Goal: Communication & Community: Answer question/provide support

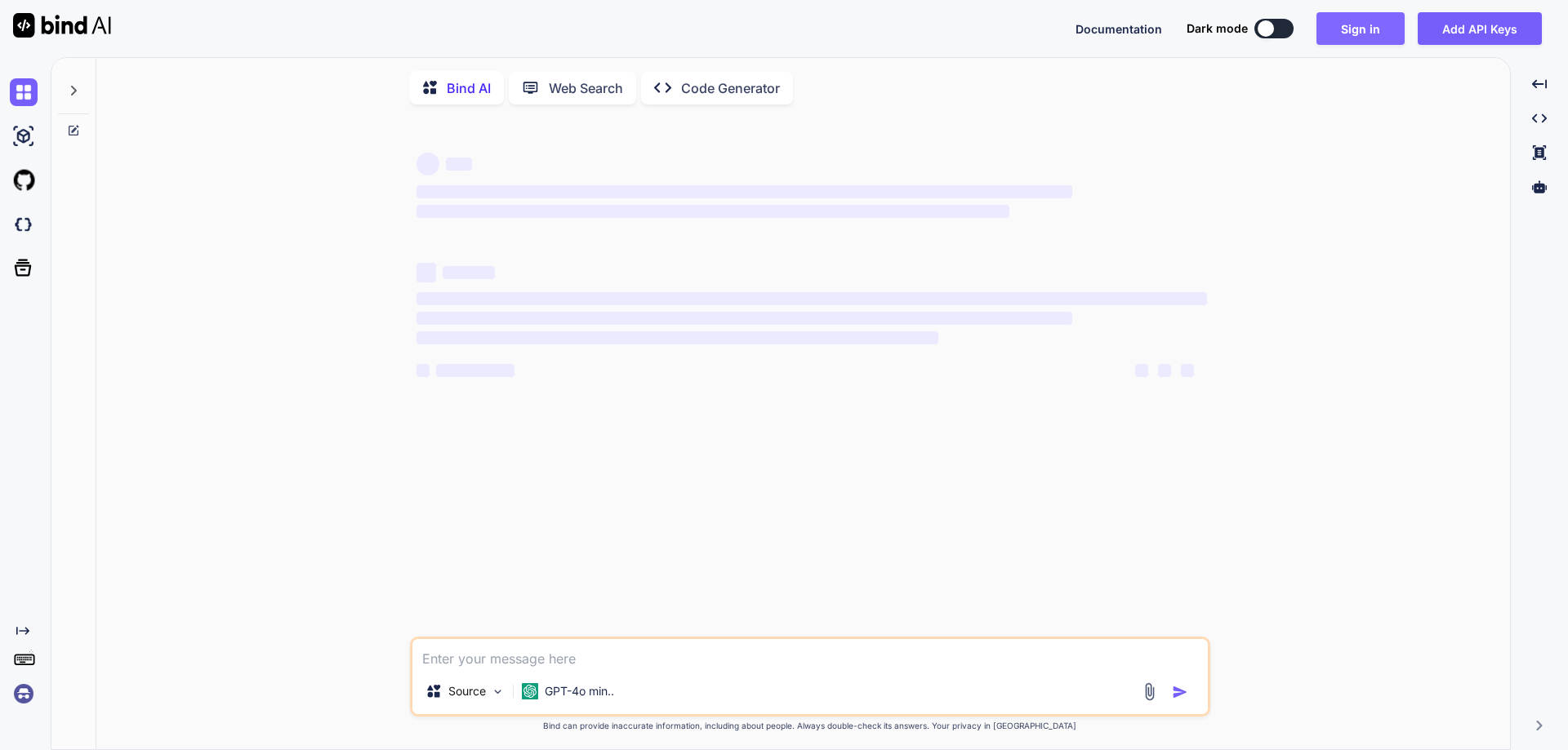
click at [1361, 31] on button "Sign in" at bounding box center [1360, 29] width 89 height 33
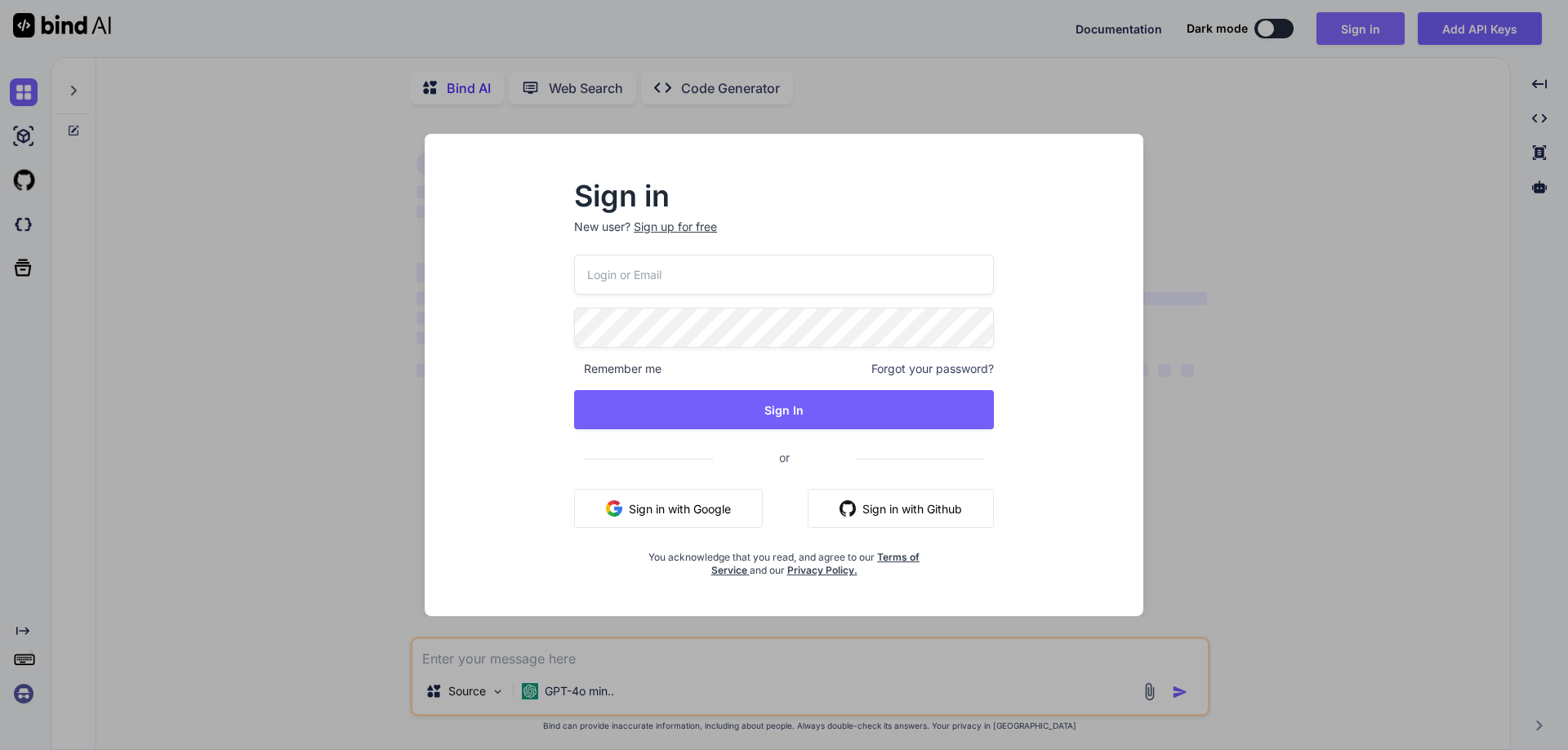
type textarea "x"
click at [759, 270] on input "email" at bounding box center [784, 274] width 421 height 40
paste input "[EMAIL_ADDRESS][DOMAIN_NAME]"
type input "[EMAIL_ADDRESS][DOMAIN_NAME]"
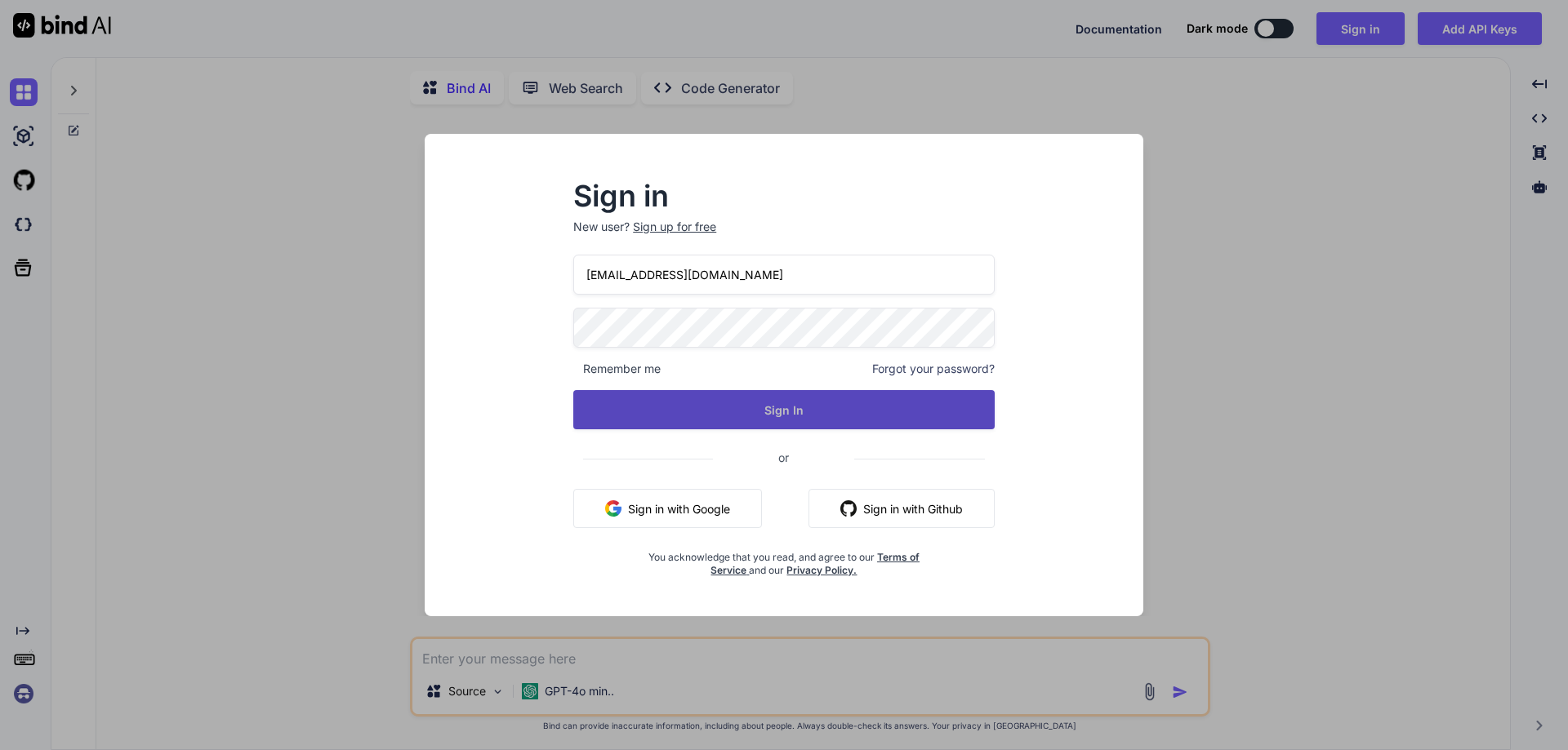
click at [577, 411] on button "Sign In" at bounding box center [784, 410] width 421 height 39
click at [757, 404] on button "Sign In" at bounding box center [784, 410] width 421 height 39
click at [618, 414] on button "Sign In" at bounding box center [784, 410] width 421 height 39
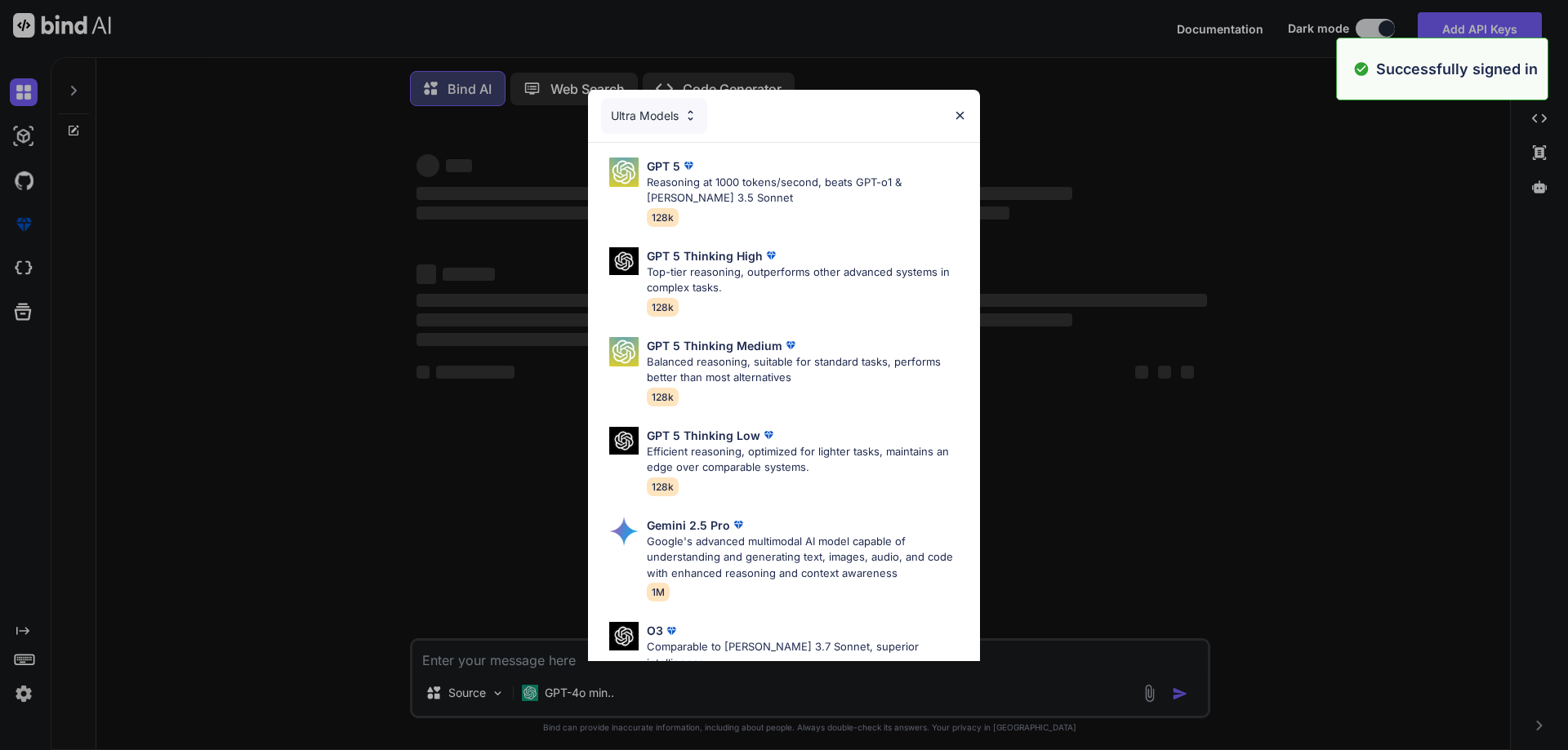
type textarea "x"
click at [948, 119] on div "Ultra Models" at bounding box center [784, 116] width 392 height 53
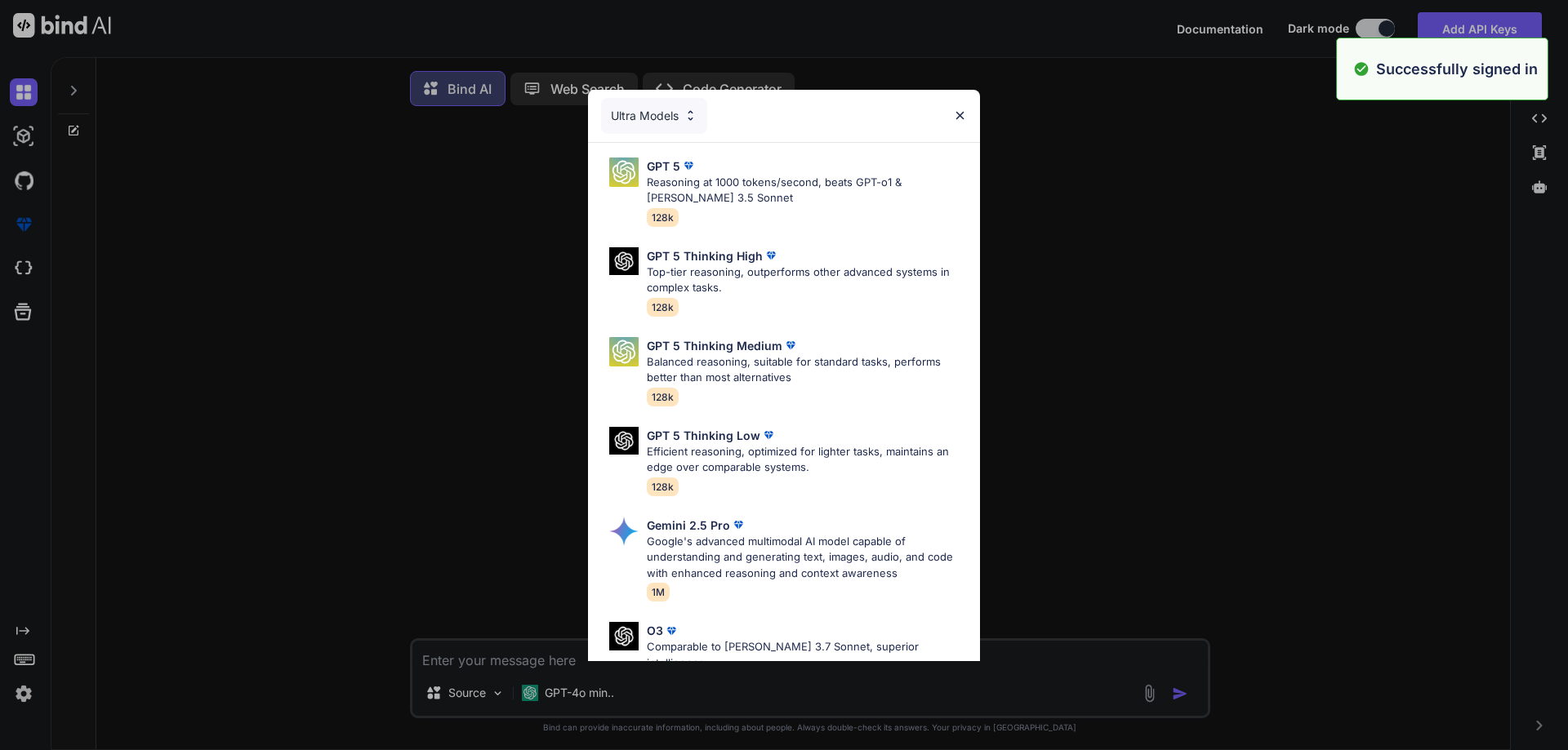
click at [960, 115] on img at bounding box center [960, 116] width 14 height 14
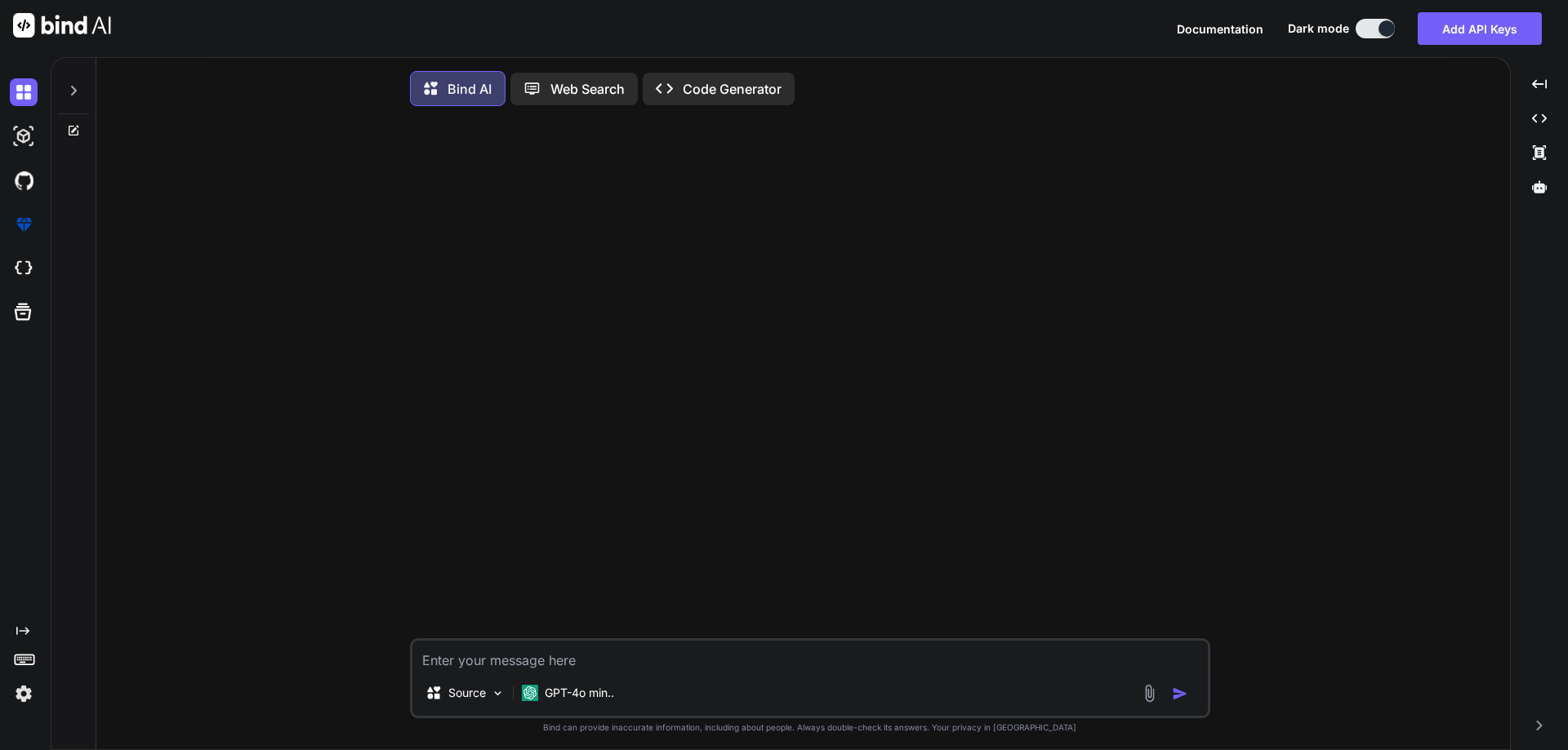
click at [623, 666] on textarea at bounding box center [810, 655] width 795 height 29
paste textarea "we have investigated the issue and found that two order has been replaced then …"
type textarea "we have investigated the issue and found that two order has been replaced then …"
type textarea "x"
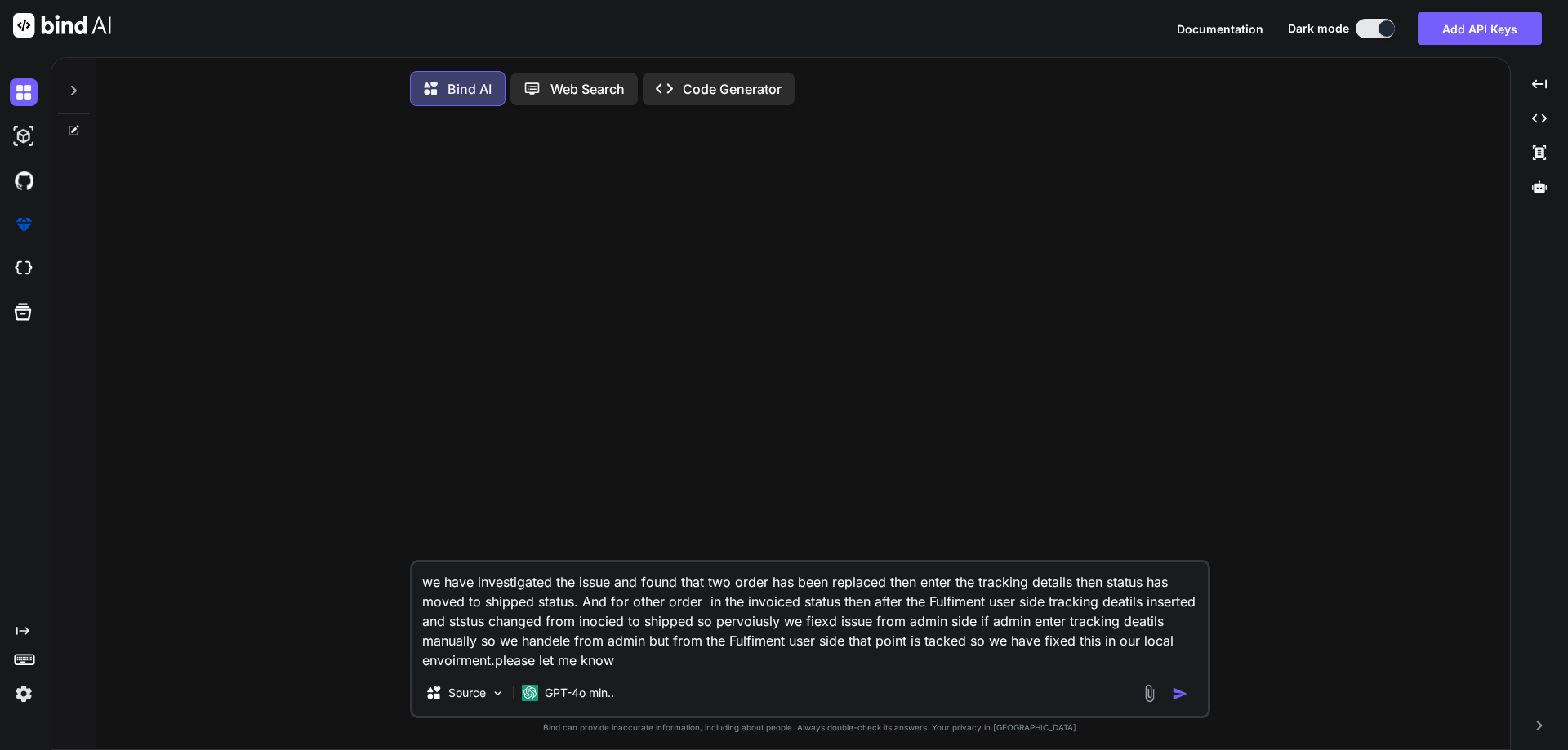
type textarea "we have investigated the issue and found that two order has been replaced then …"
type textarea "x"
type textarea "we have investigated the issue and found that two order has been replaced then …"
type textarea "x"
type textarea "we have investigated the issue and found that two order has been replaced then …"
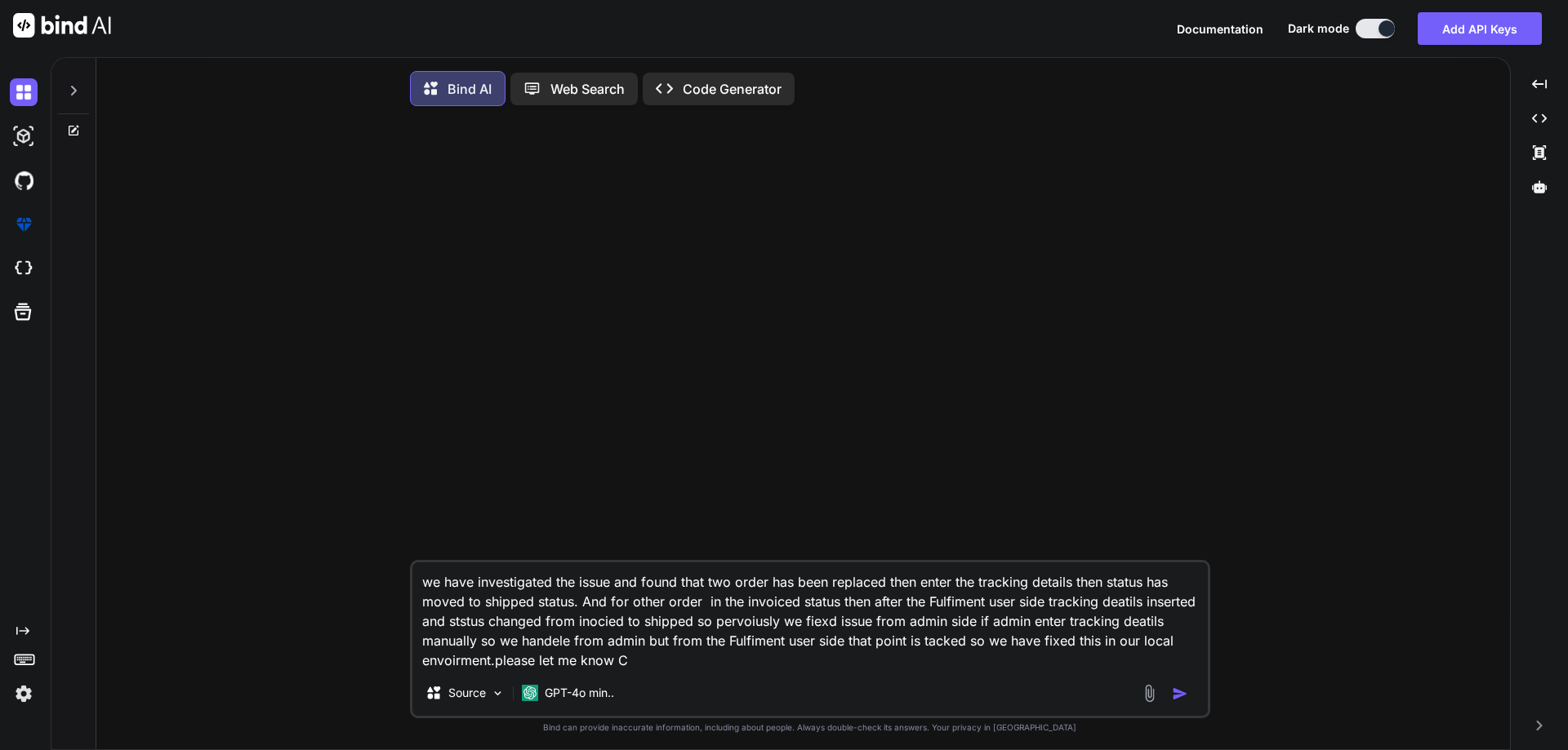
type textarea "x"
type textarea "we have investigated the issue and found that two order has been replaced then …"
type textarea "x"
type textarea "we have investigated the issue and found that two order has been replaced then …"
type textarea "x"
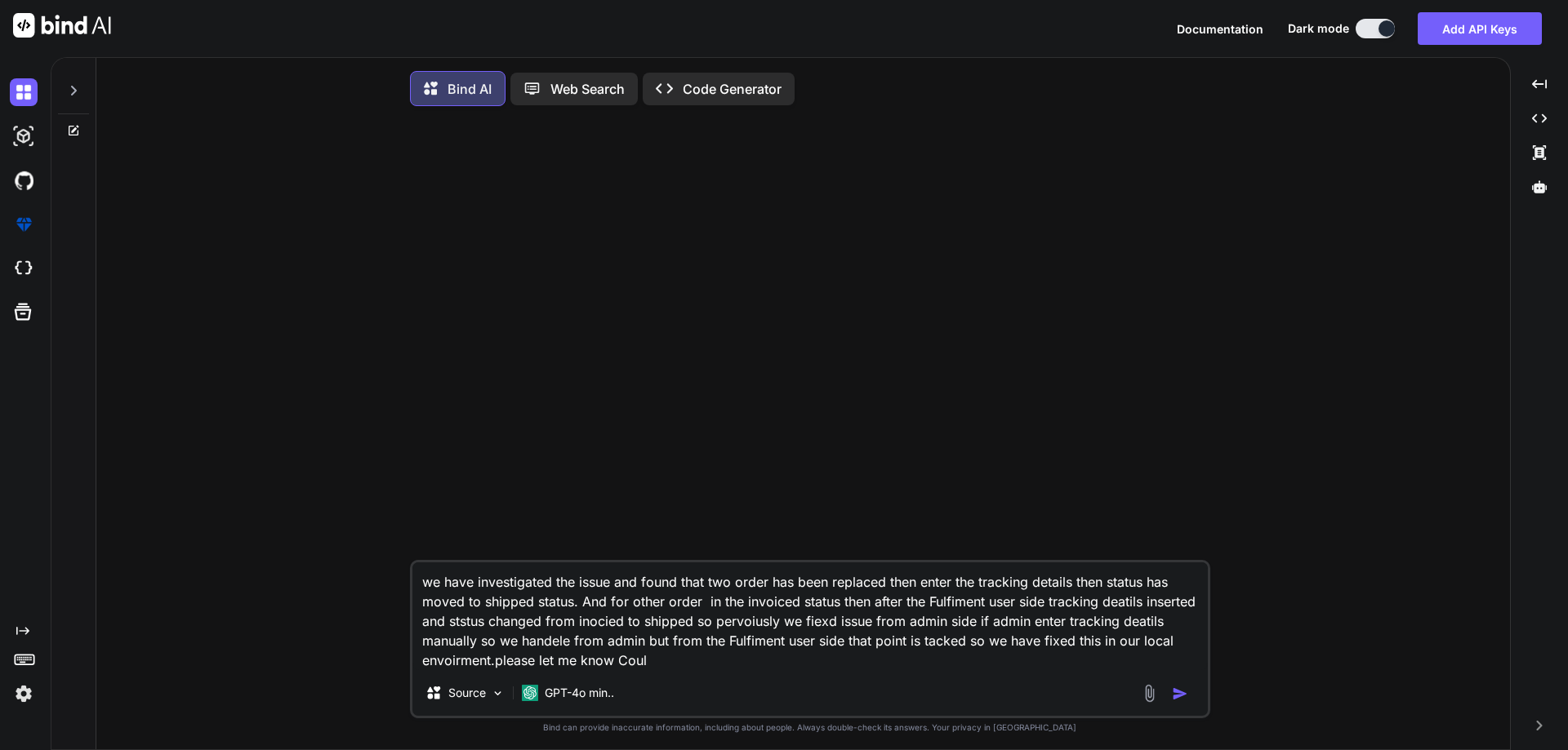
type textarea "we have investigated the issue and found that two order has been replaced then …"
type textarea "x"
type textarea "we have investigated the issue and found that two order has been replaced then …"
type textarea "x"
type textarea "we have investigated the issue and found that two order has been replaced then …"
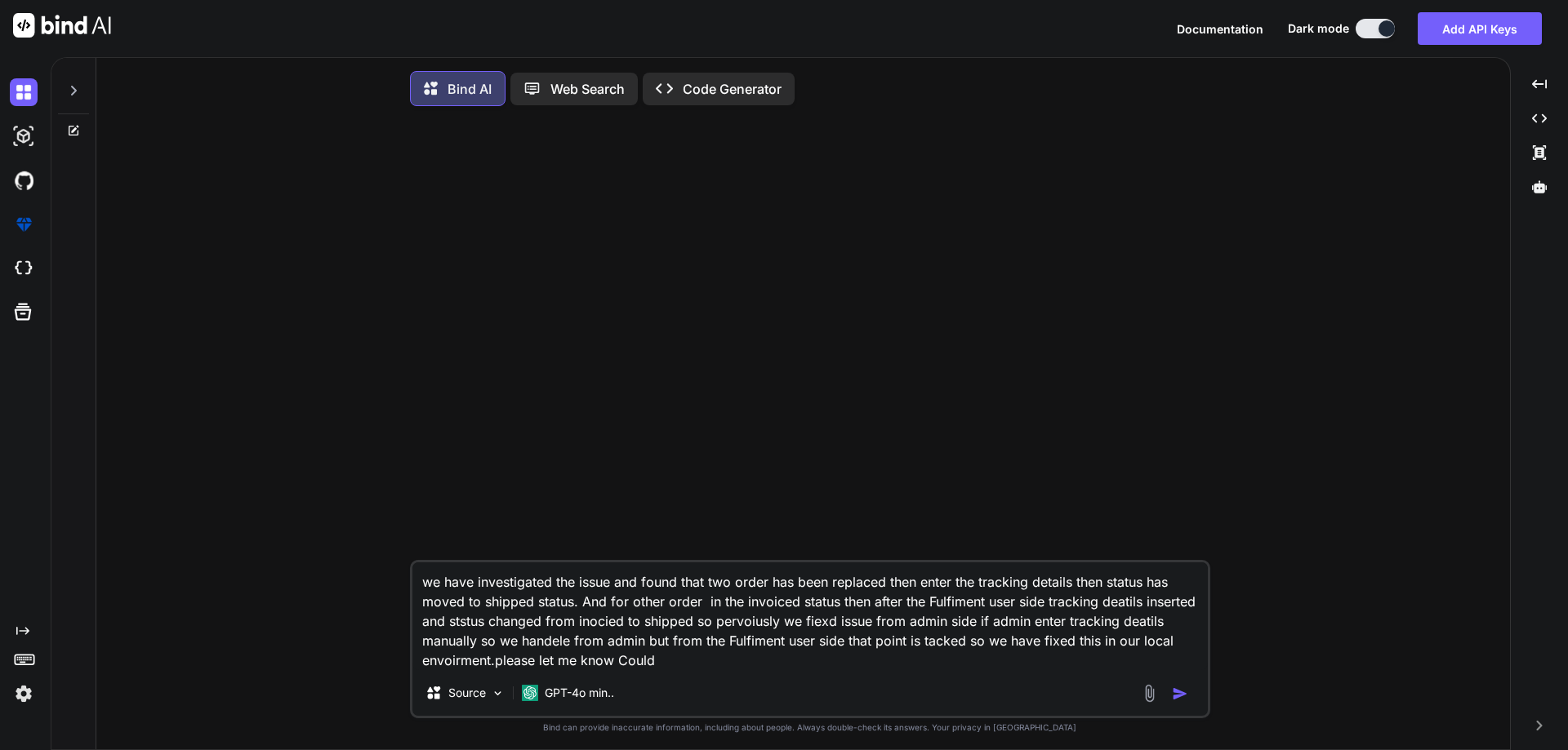
type textarea "x"
type textarea "we have investigated the issue and found that two order has been replaced then …"
type textarea "x"
type textarea "we have investigated the issue and found that two order has been replaced then …"
type textarea "x"
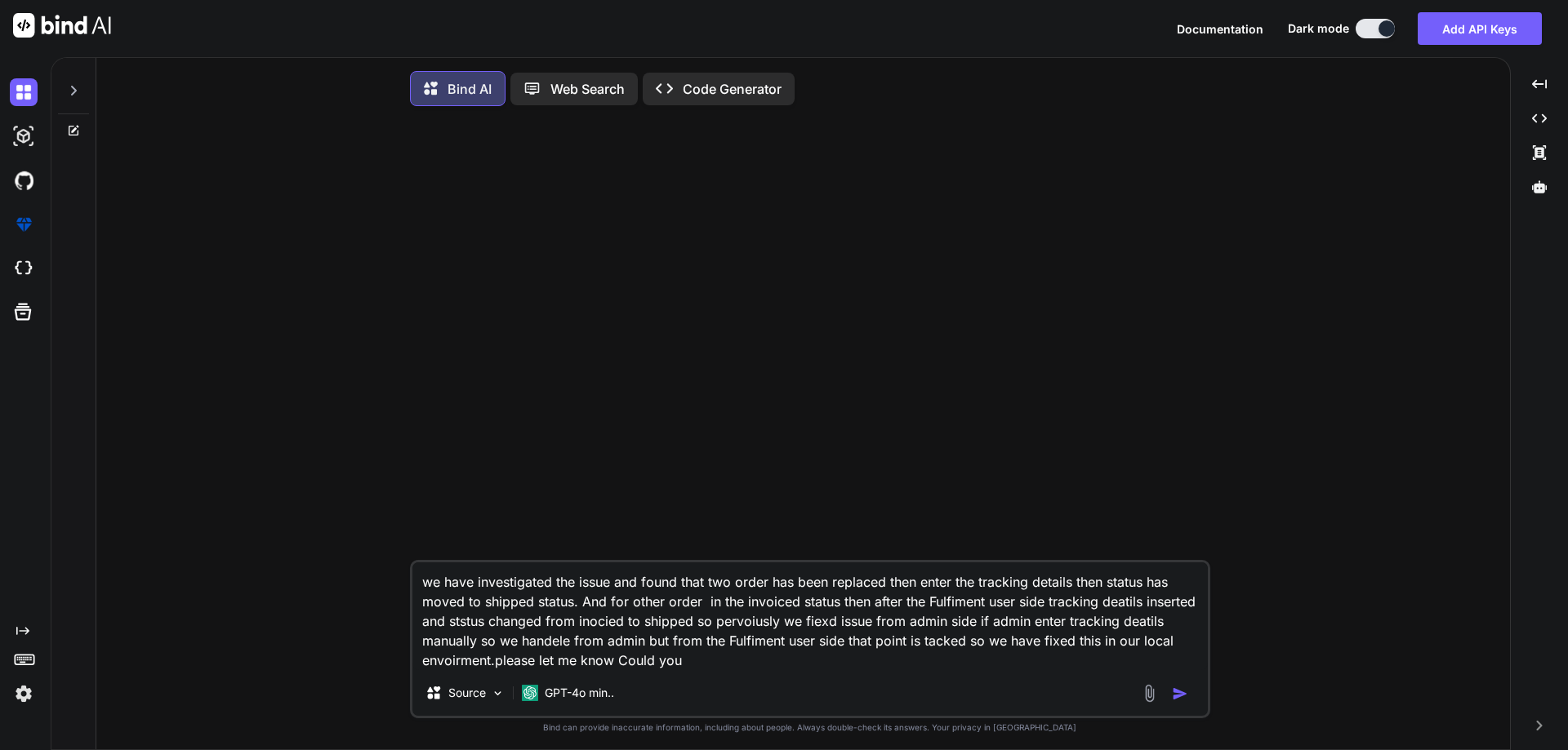
type textarea "we have investigated the issue and found that two order has been replaced then …"
type textarea "x"
type textarea "we have investigated the issue and found that two order has been replaced then …"
type textarea "x"
type textarea "we have investigated the issue and found that two order has been replaced then …"
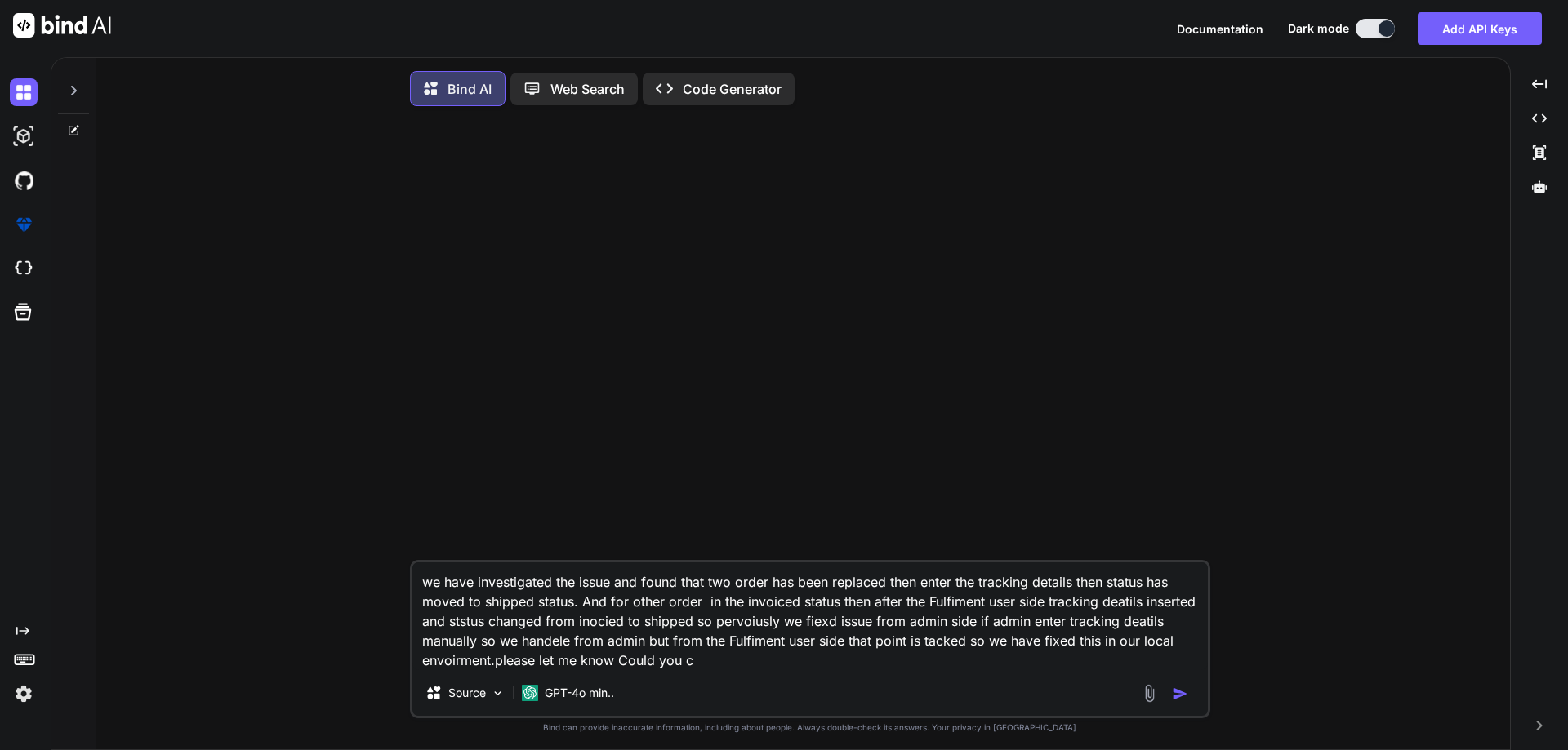
type textarea "x"
type textarea "we have investigated the issue and found that two order has been replaced then …"
type textarea "x"
type textarea "we have investigated the issue and found that two order has been replaced then …"
type textarea "x"
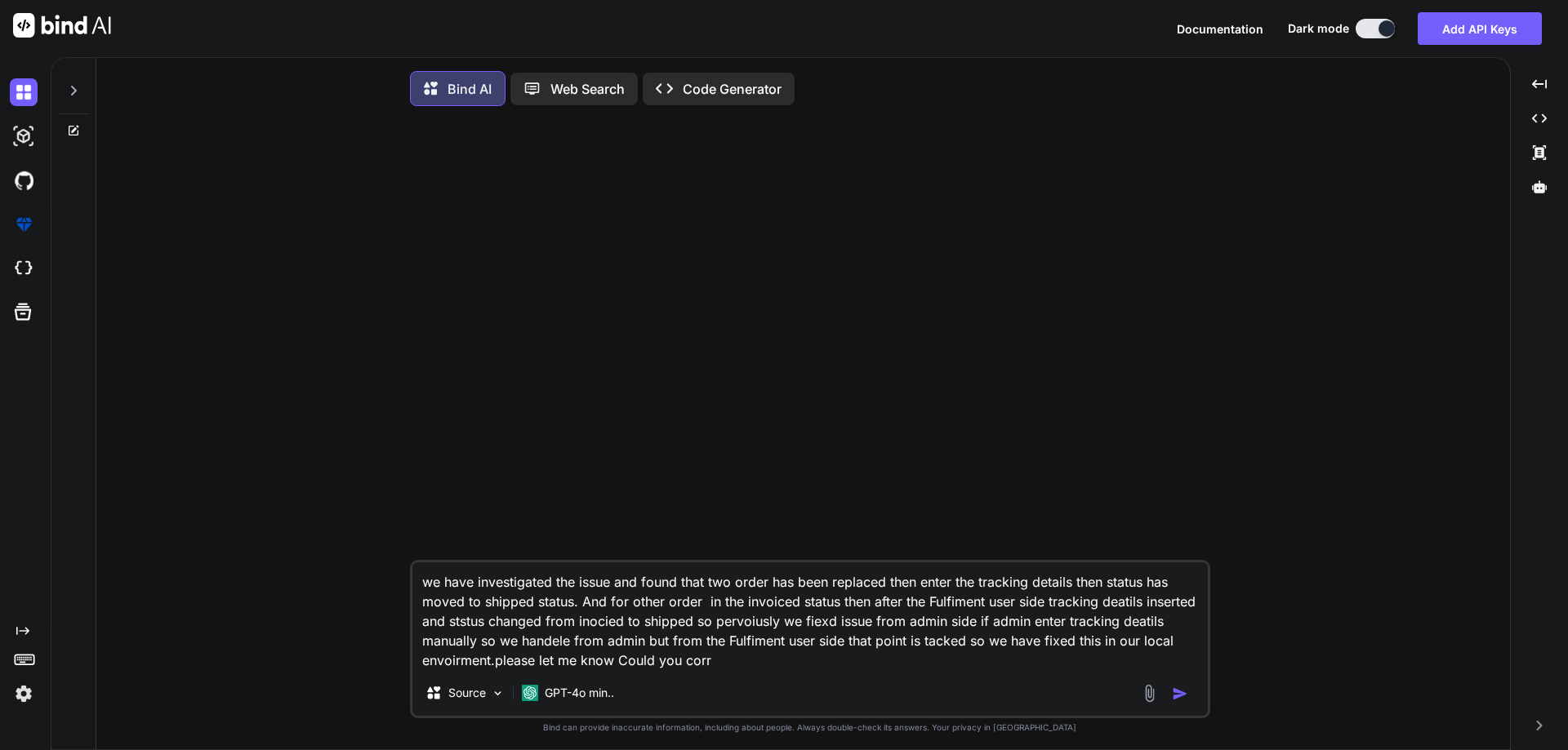
type textarea "we have investigated the issue and found that two order has been replaced then …"
type textarea "x"
type textarea "we have investigated the issue and found that two order has been replaced then …"
type textarea "x"
type textarea "we have investigated the issue and found that two order has been replaced then …"
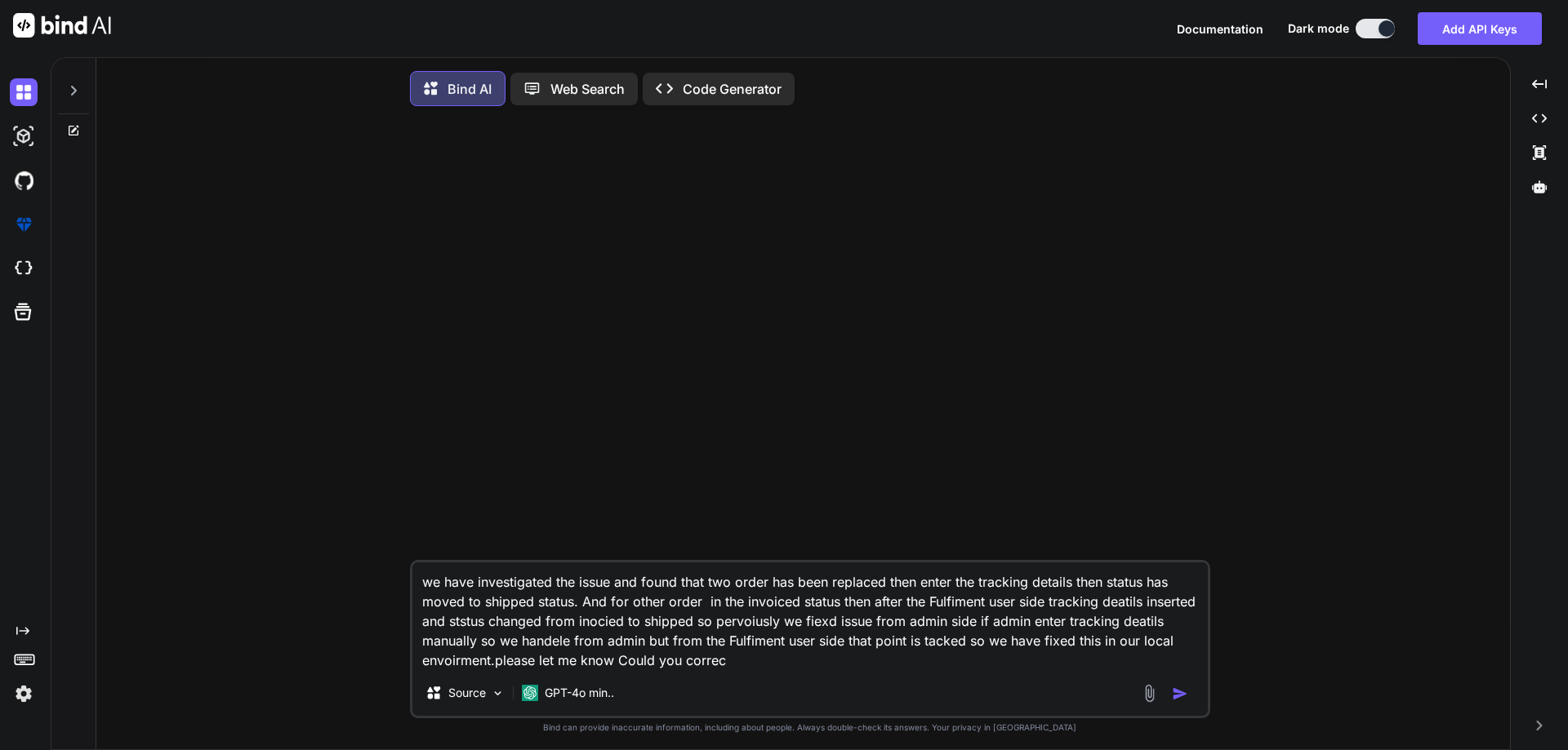
type textarea "x"
type textarea "we have investigated the issue and found that two order has been replaced then …"
type textarea "x"
type textarea "we have investigated the issue and found that two order has been replaced then …"
type textarea "x"
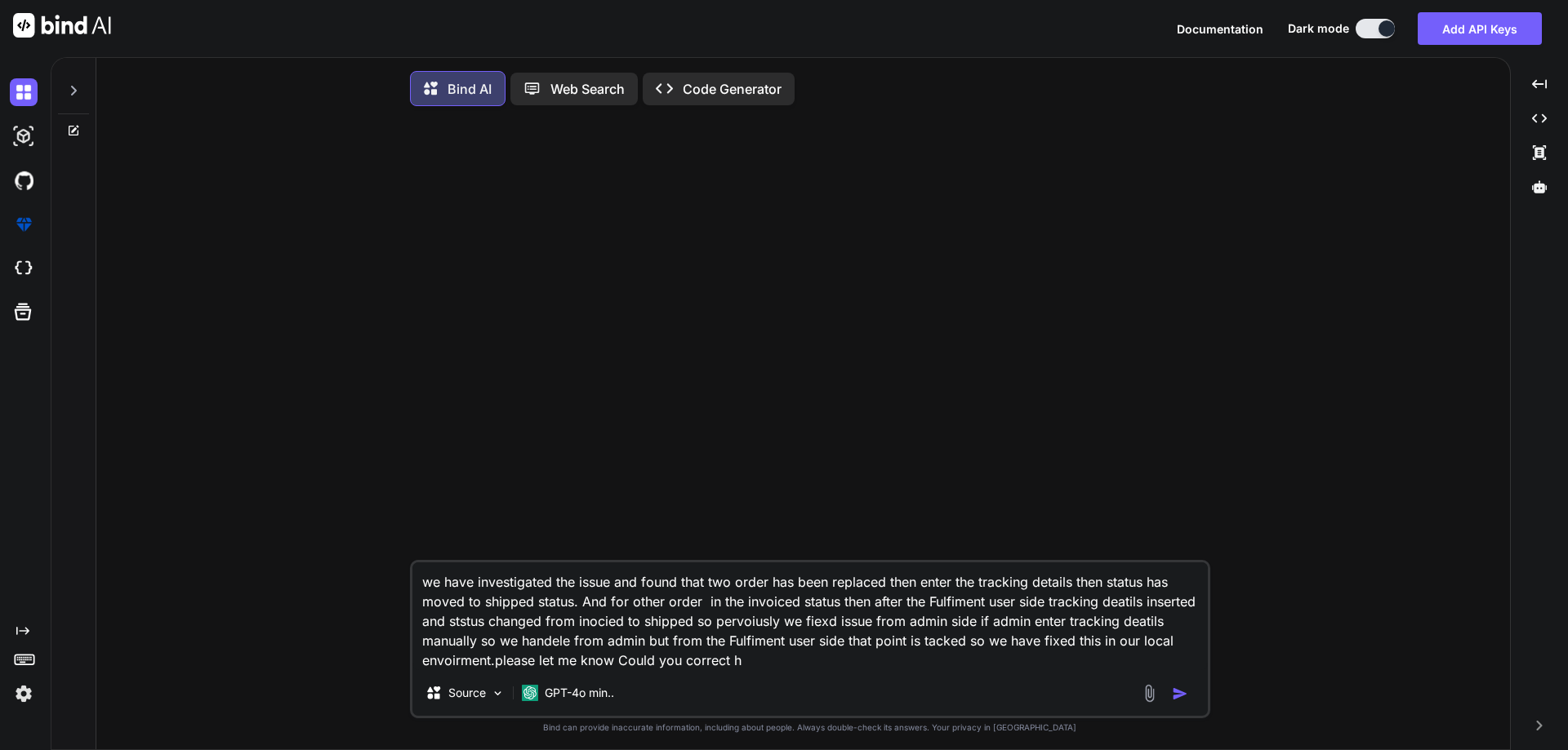
type textarea "we have investigated the issue and found that two order has been replaced then …"
type textarea "x"
type textarea "we have investigated the issue and found that two order has been replaced then …"
type textarea "x"
type textarea "we have investigated the issue and found that two order has been replaced then …"
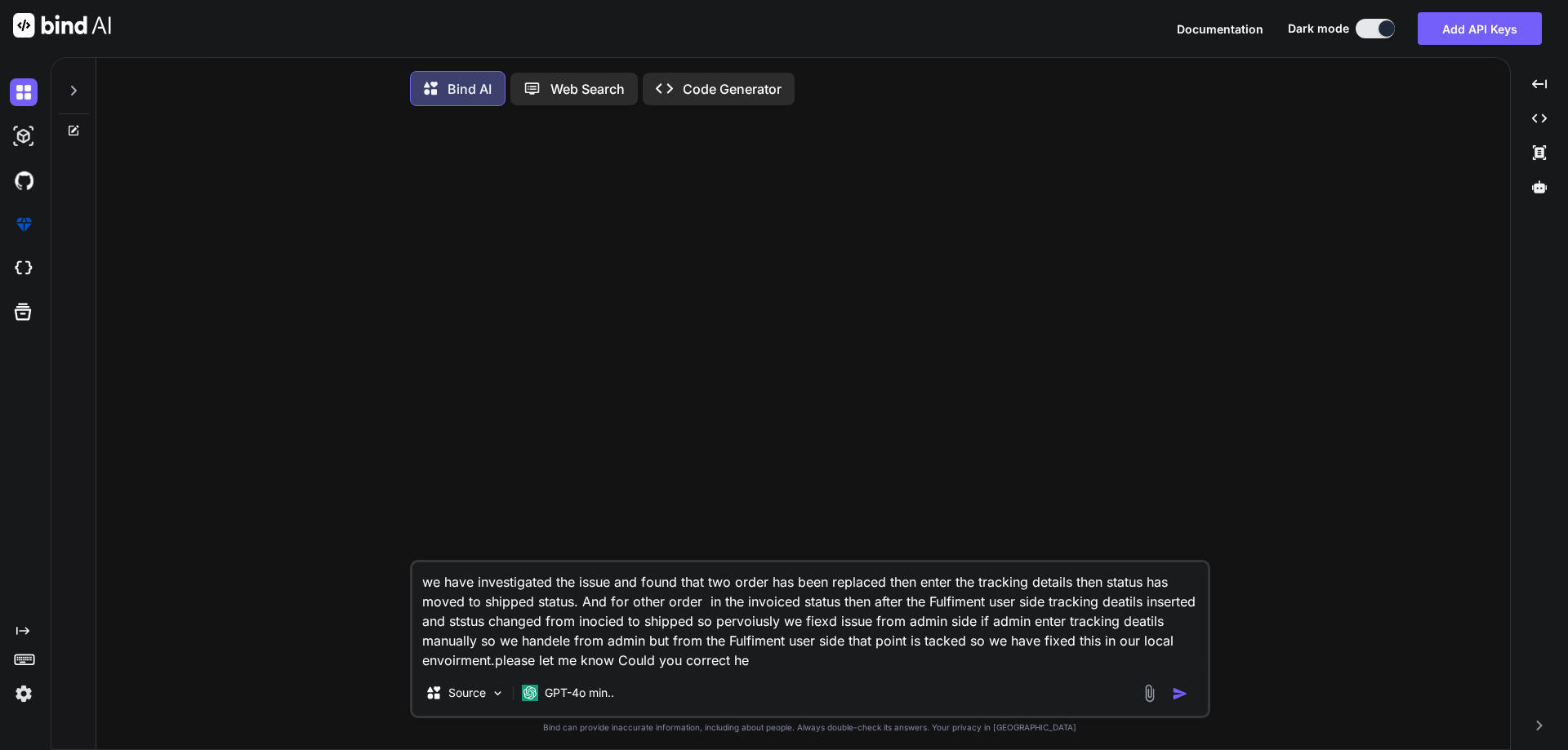
type textarea "x"
type textarea "we have investigated the issue and found that two order has been replaced then …"
type textarea "x"
type textarea "we have investigated the issue and found that two order has been replaced then …"
type textarea "x"
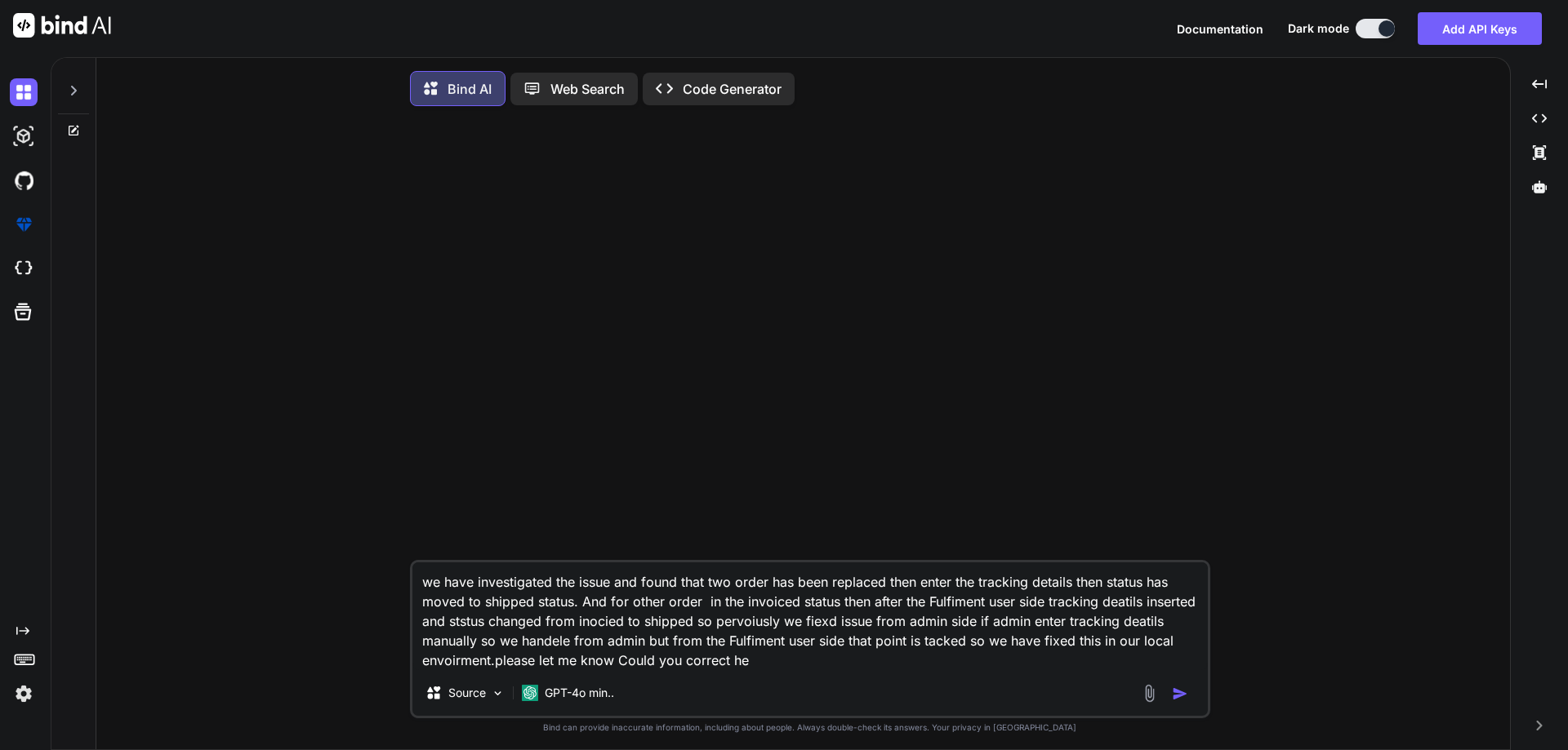
type textarea "we have investigated the issue and found that two order has been replaced then …"
type textarea "x"
type textarea "we have investigated the issue and found that two order has been replaced then …"
type textarea "x"
type textarea "we have investigated the issue and found that two order has been replaced then …"
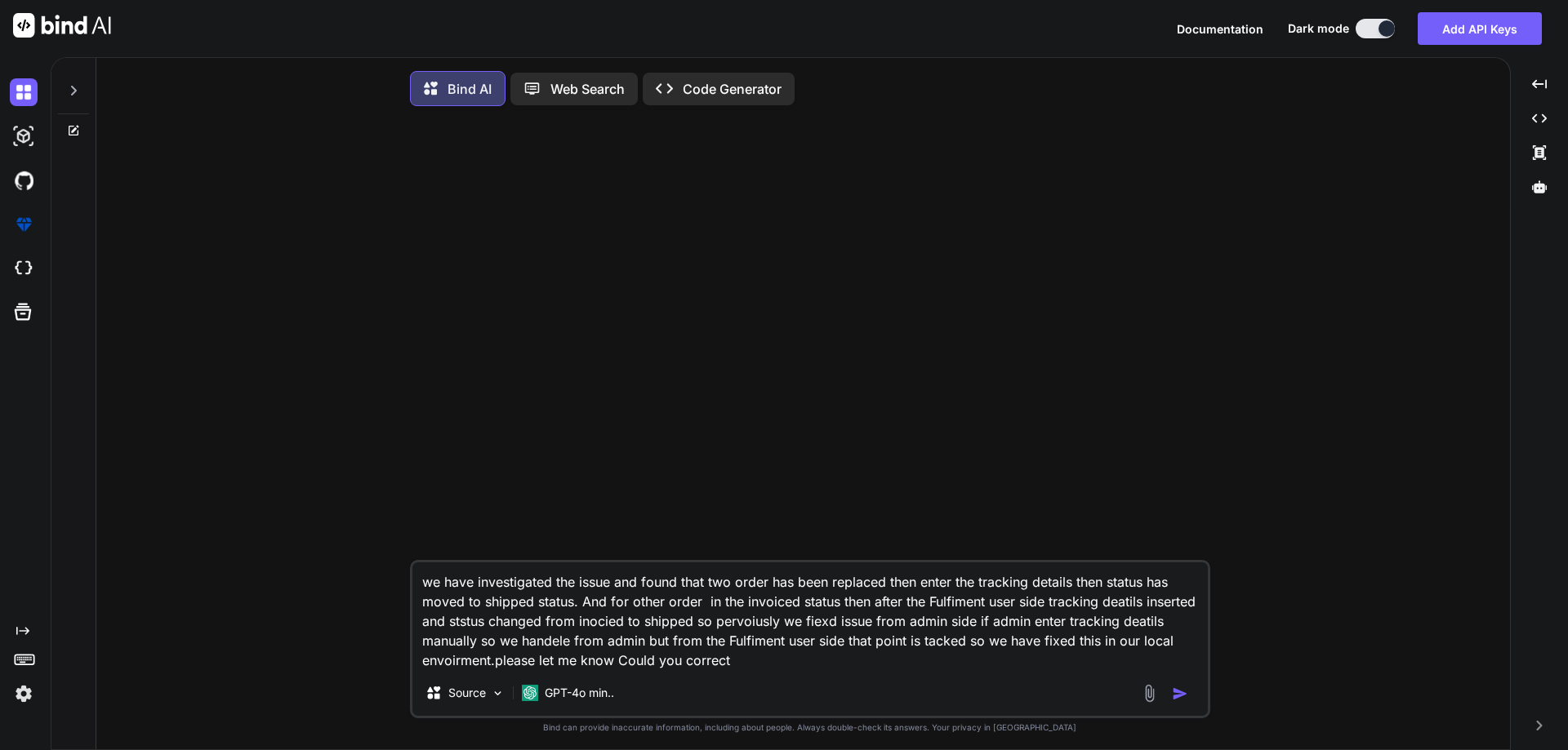
type textarea "x"
type textarea "we have investigated the issue and found that two order has been replaced then …"
type textarea "x"
type textarea "we have investigated the issue and found that two order has been replaced then …"
type textarea "x"
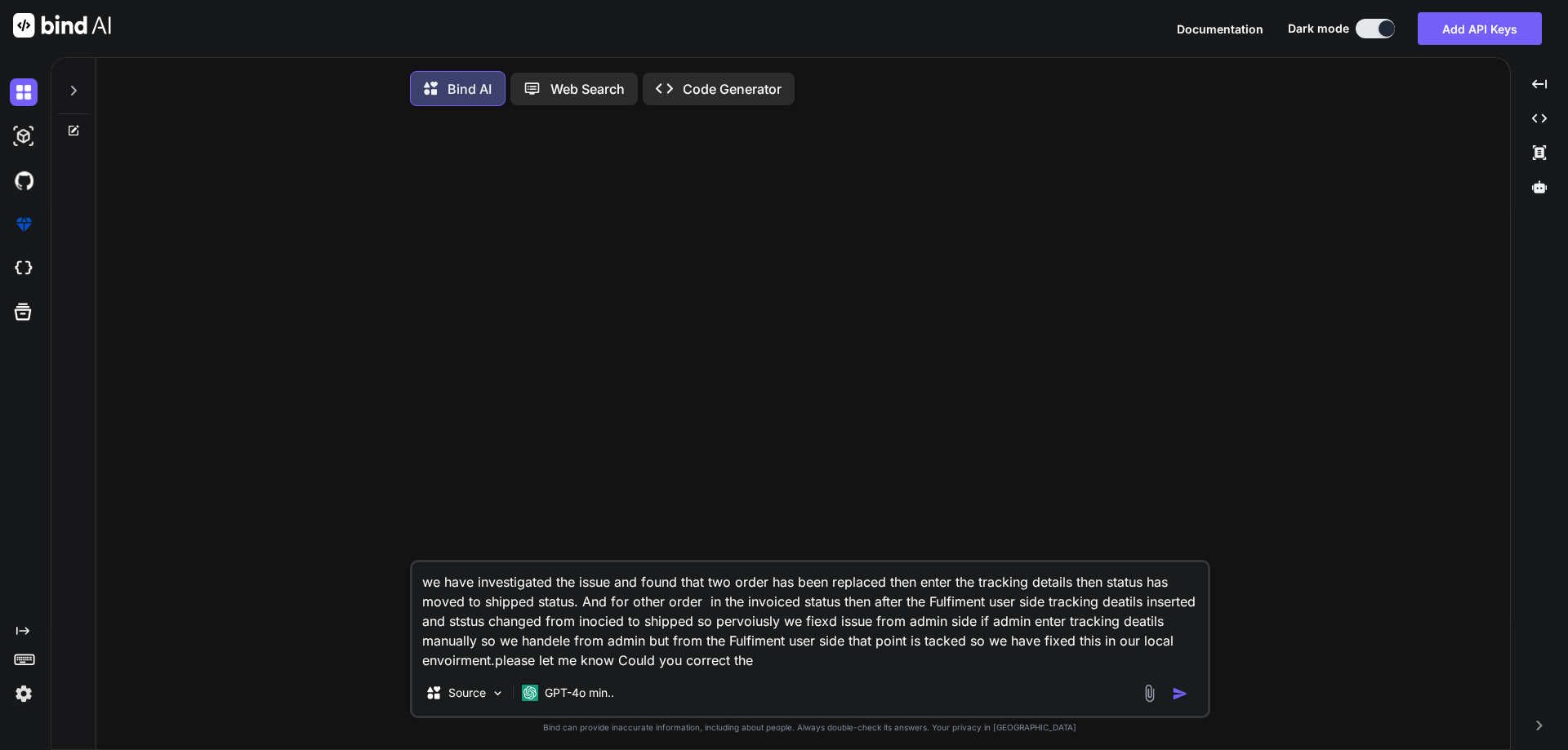
type textarea "we have investigated the issue and found that two order has been replaced then …"
type textarea "x"
type textarea "we have investigated the issue and found that two order has been replaced then …"
type textarea "x"
type textarea "we have investigated the issue and found that two order has been replaced then …"
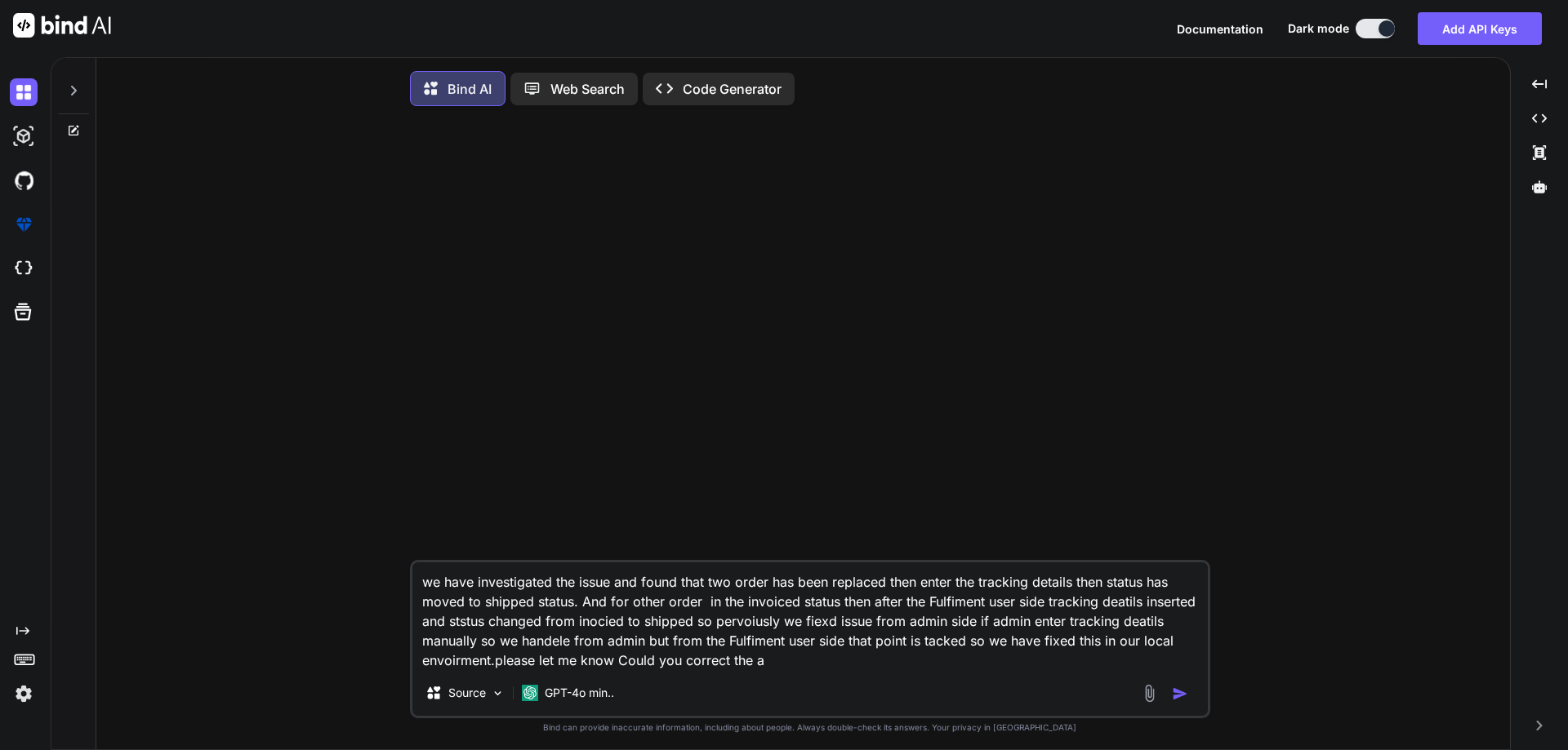
type textarea "x"
type textarea "we have investigated the issue and found that two order has been replaced then …"
type textarea "x"
type textarea "we have investigated the issue and found that two order has been replaced then …"
type textarea "x"
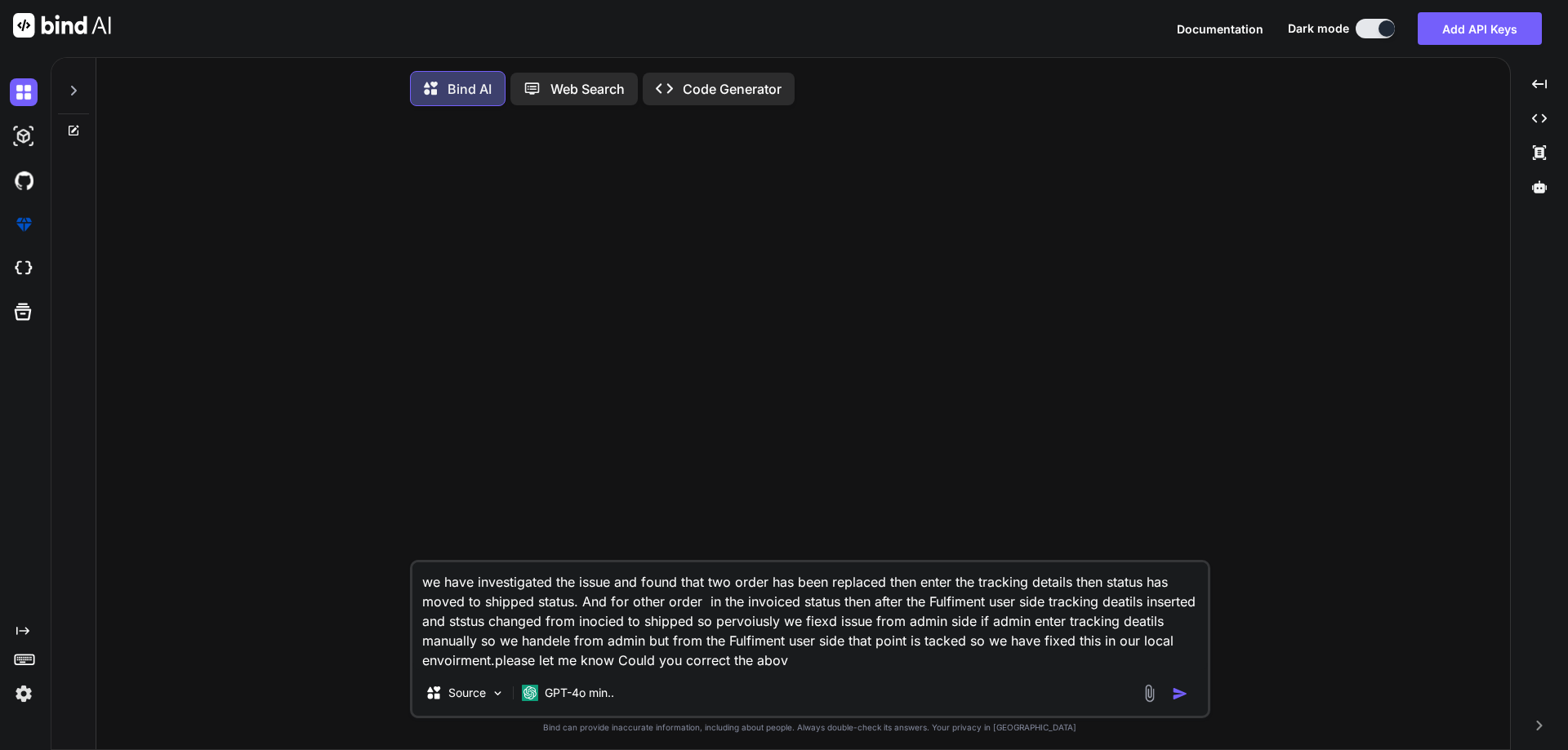
type textarea "we have investigated the issue and found that two order has been replaced then …"
type textarea "x"
type textarea "we have investigated the issue and found that two order has been replaced then …"
type textarea "x"
type textarea "we have investigated the issue and found that two order has been replaced then …"
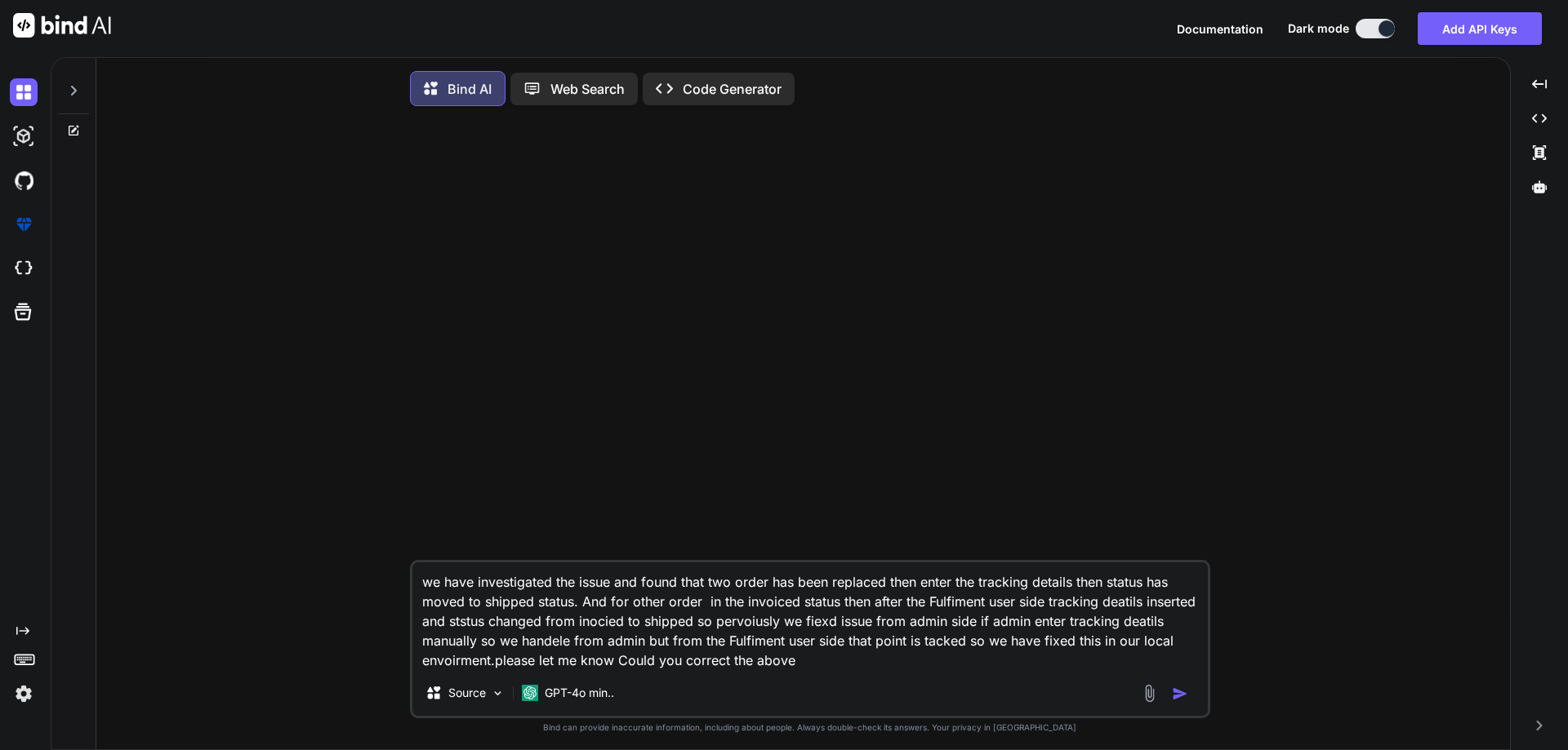
type textarea "x"
type textarea "we have investigated the issue and found that two order has been replaced then …"
type textarea "x"
type textarea "we have investigated the issue and found that two order has been replaced then …"
type textarea "x"
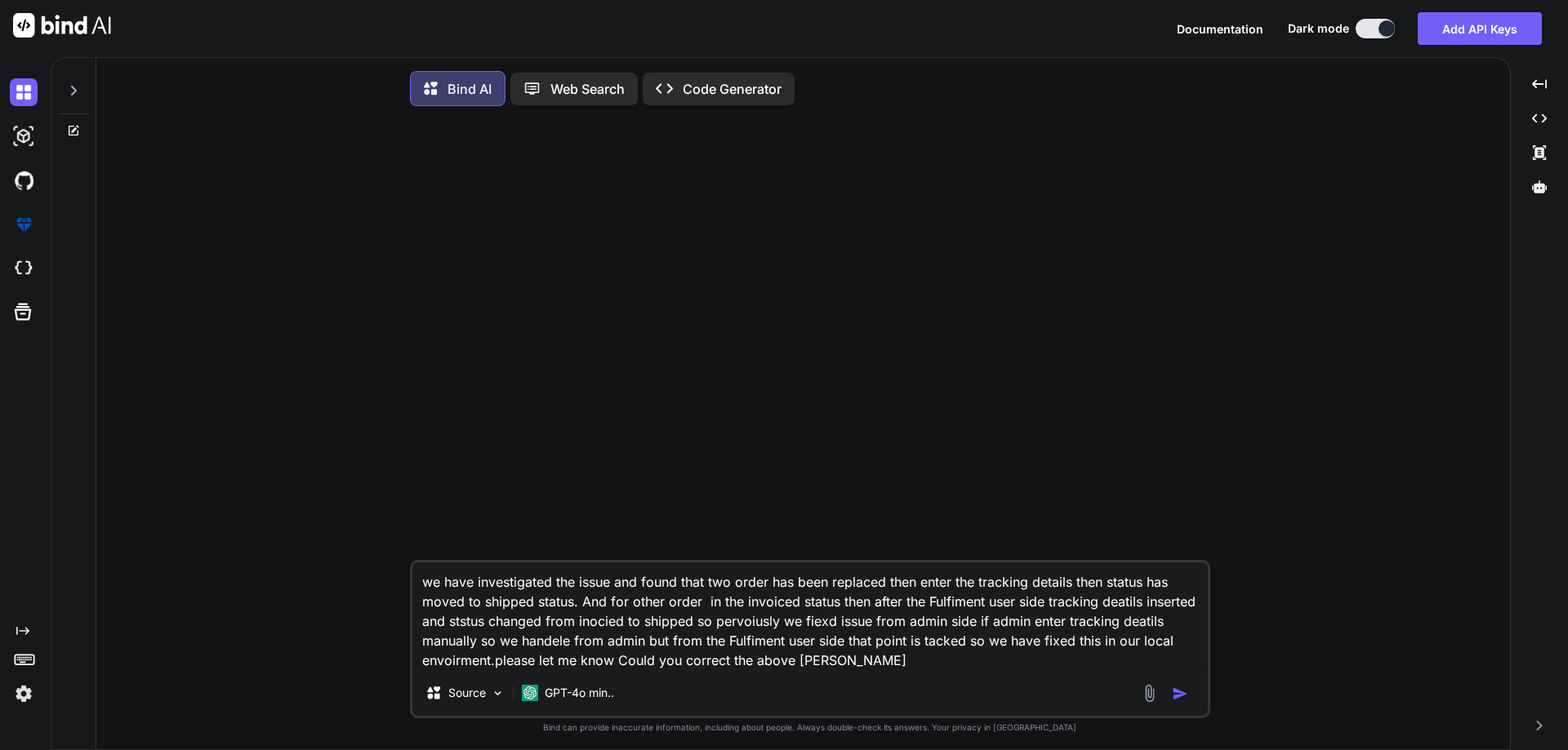
type textarea "we have investigated the issue and found that two order has been replaced then …"
type textarea "x"
type textarea "we have investigated the issue and found that two order has been replaced then …"
type textarea "x"
type textarea "we have investigated the issue and found that two order has been replaced then …"
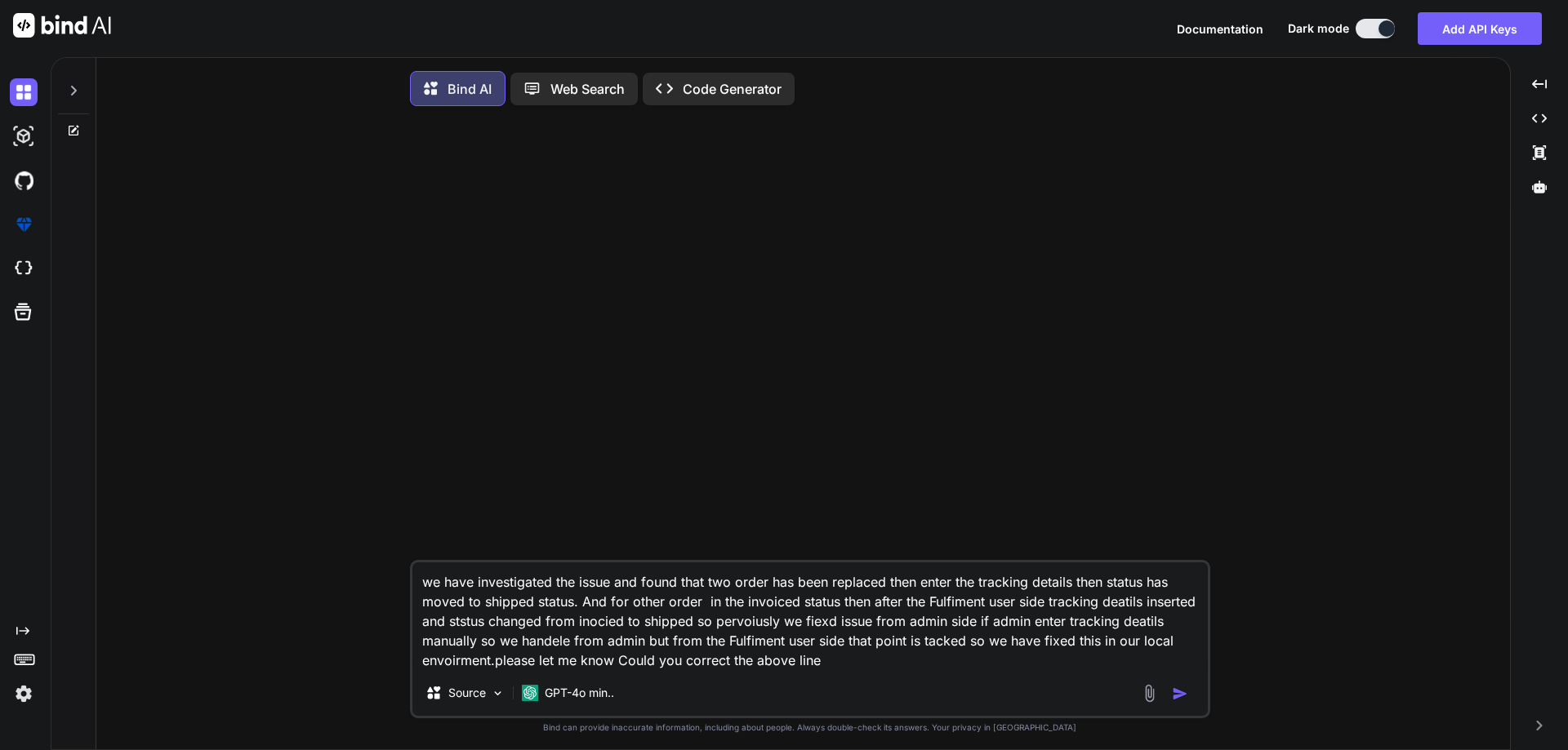
type textarea "x"
type textarea "we have investigated the issue and found that two order has been replaced then …"
type textarea "x"
type textarea "we have investigated the issue and found that two order has been replaced then …"
type textarea "x"
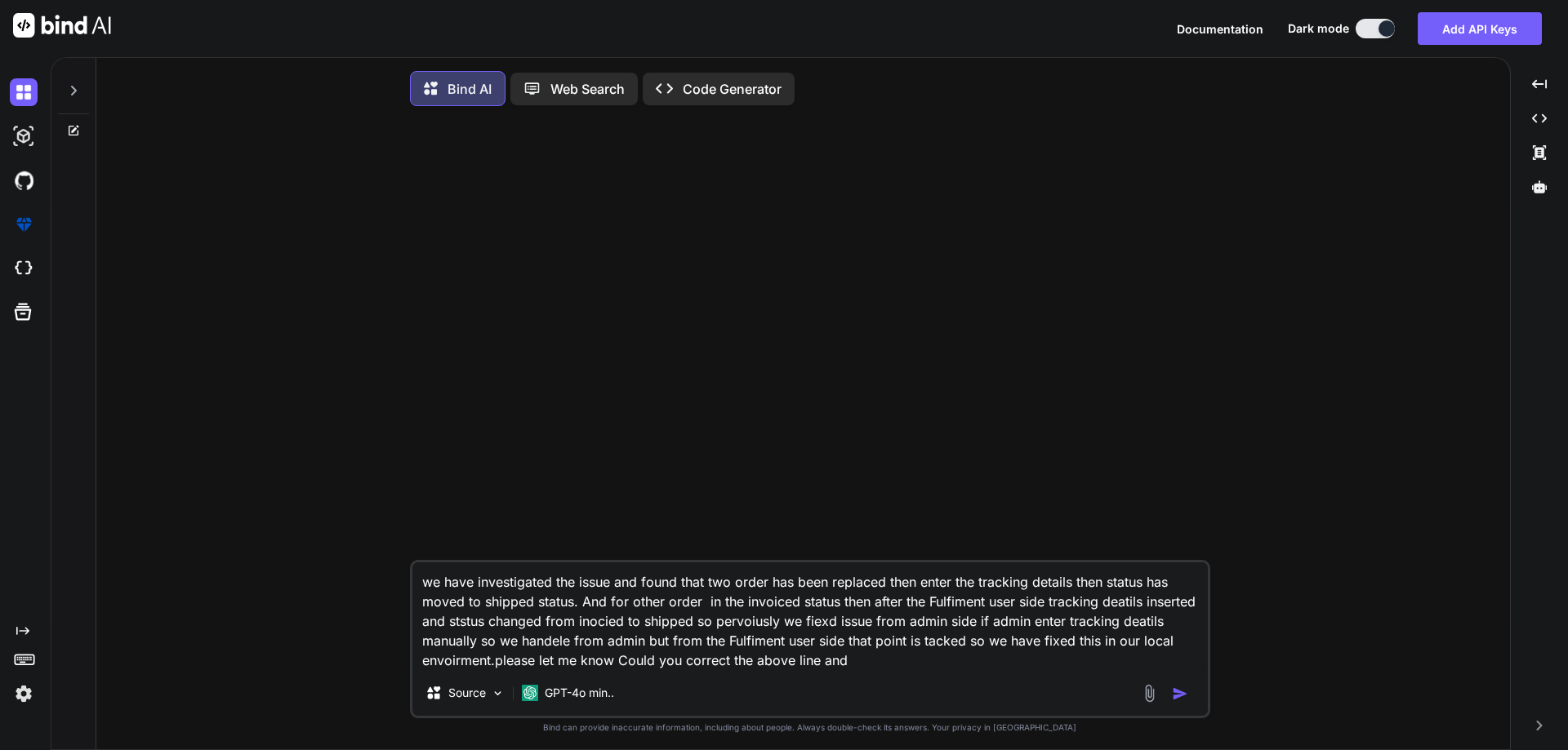
type textarea "we have investigated the issue and found that two order has been replaced then …"
type textarea "x"
type textarea "we have investigated the issue and found that two order has been replaced then …"
type textarea "x"
type textarea "we have investigated the issue and found that two order has been replaced then …"
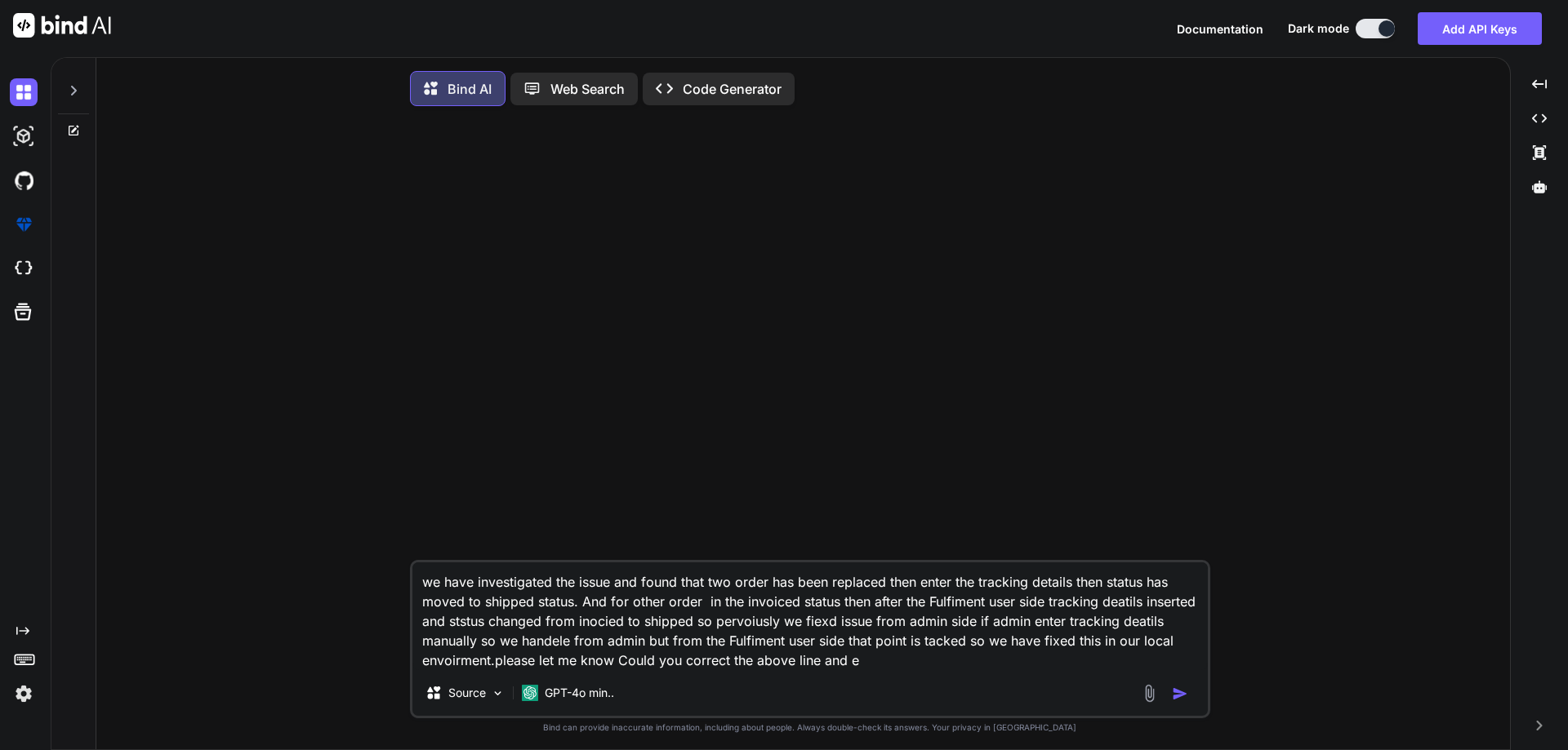
type textarea "x"
type textarea "we have investigated the issue and found that two order has been replaced then …"
type textarea "x"
type textarea "we have investigated the issue and found that two order has been replaced then …"
type textarea "x"
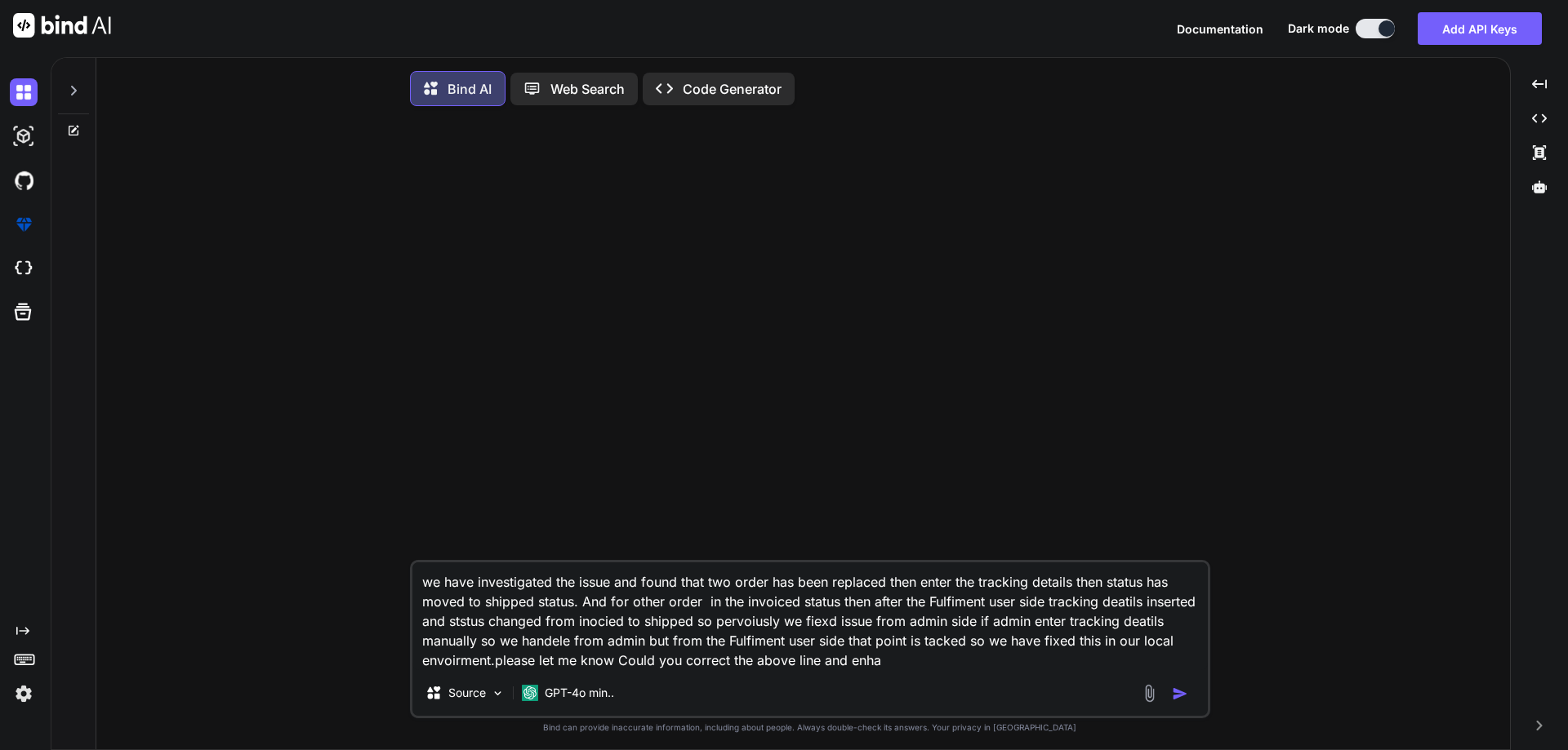
type textarea "we have investigated the issue and found that two order has been replaced then …"
type textarea "x"
type textarea "we have investigated the issue and found that two order has been replaced then …"
type textarea "x"
type textarea "we have investigated the issue and found that two order has been replaced then …"
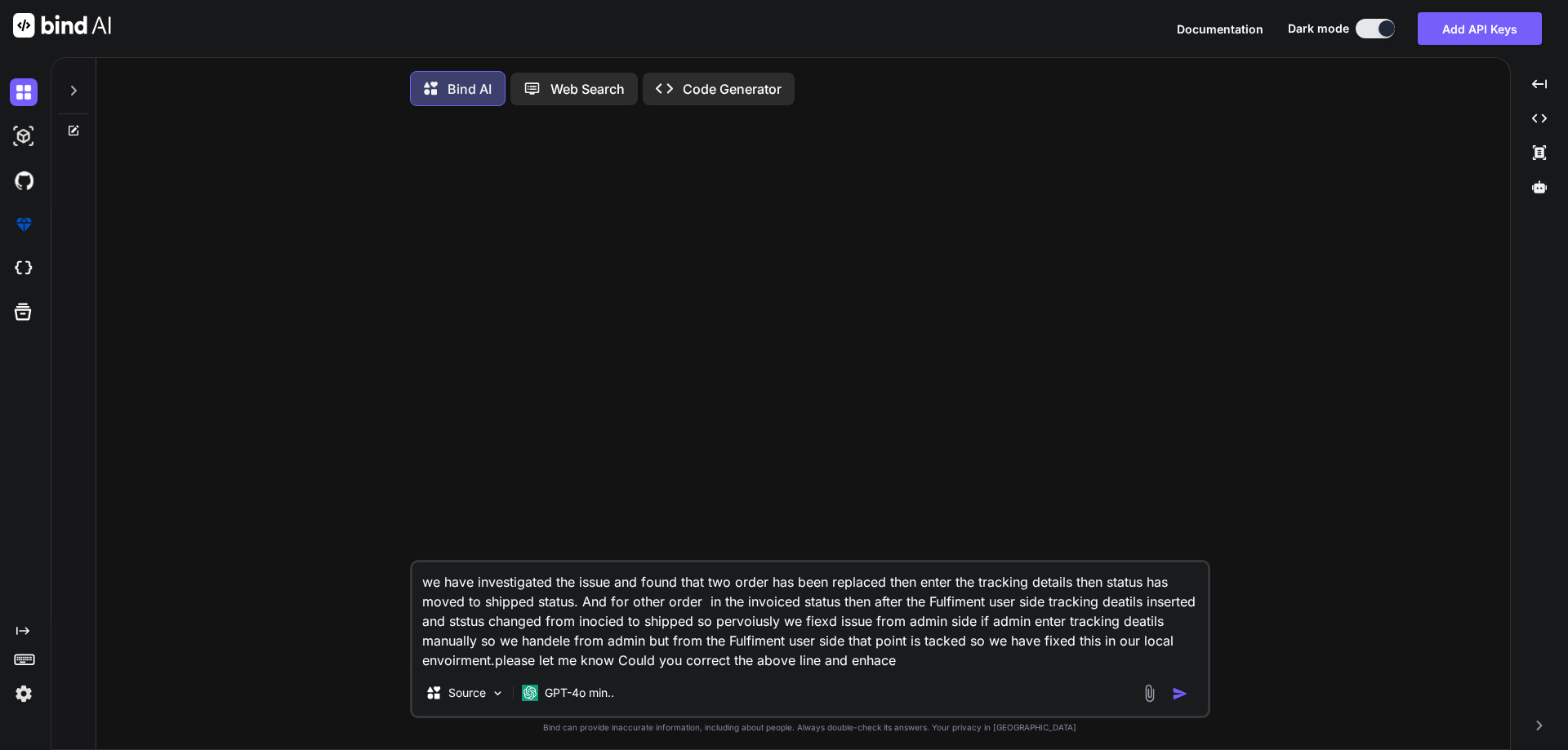
type textarea "x"
type textarea "we have investigated the issue and found that two order has been replaced then …"
type textarea "x"
type textarea "we have investigated the issue and found that two order has been replaced then …"
type textarea "x"
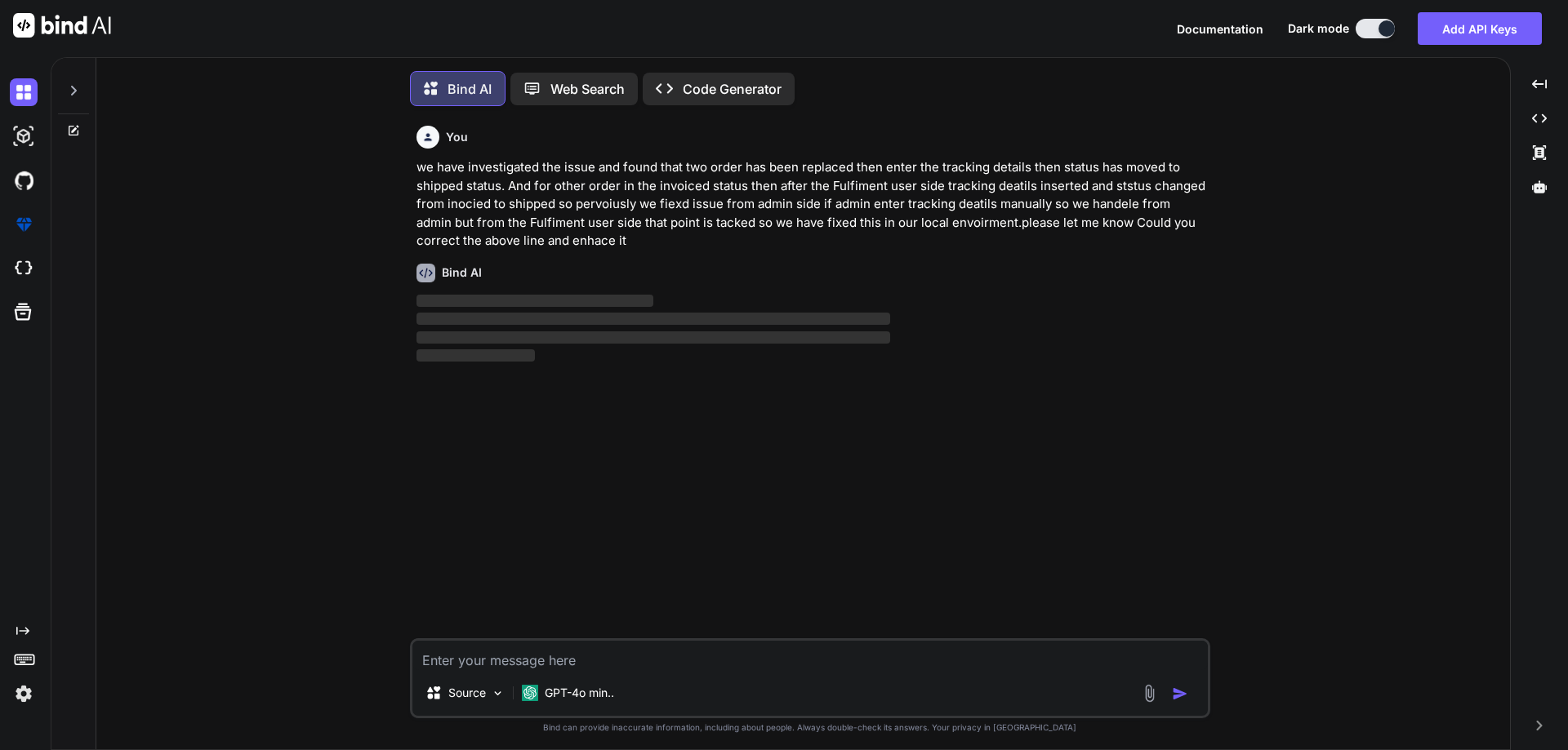
scroll to position [8, 0]
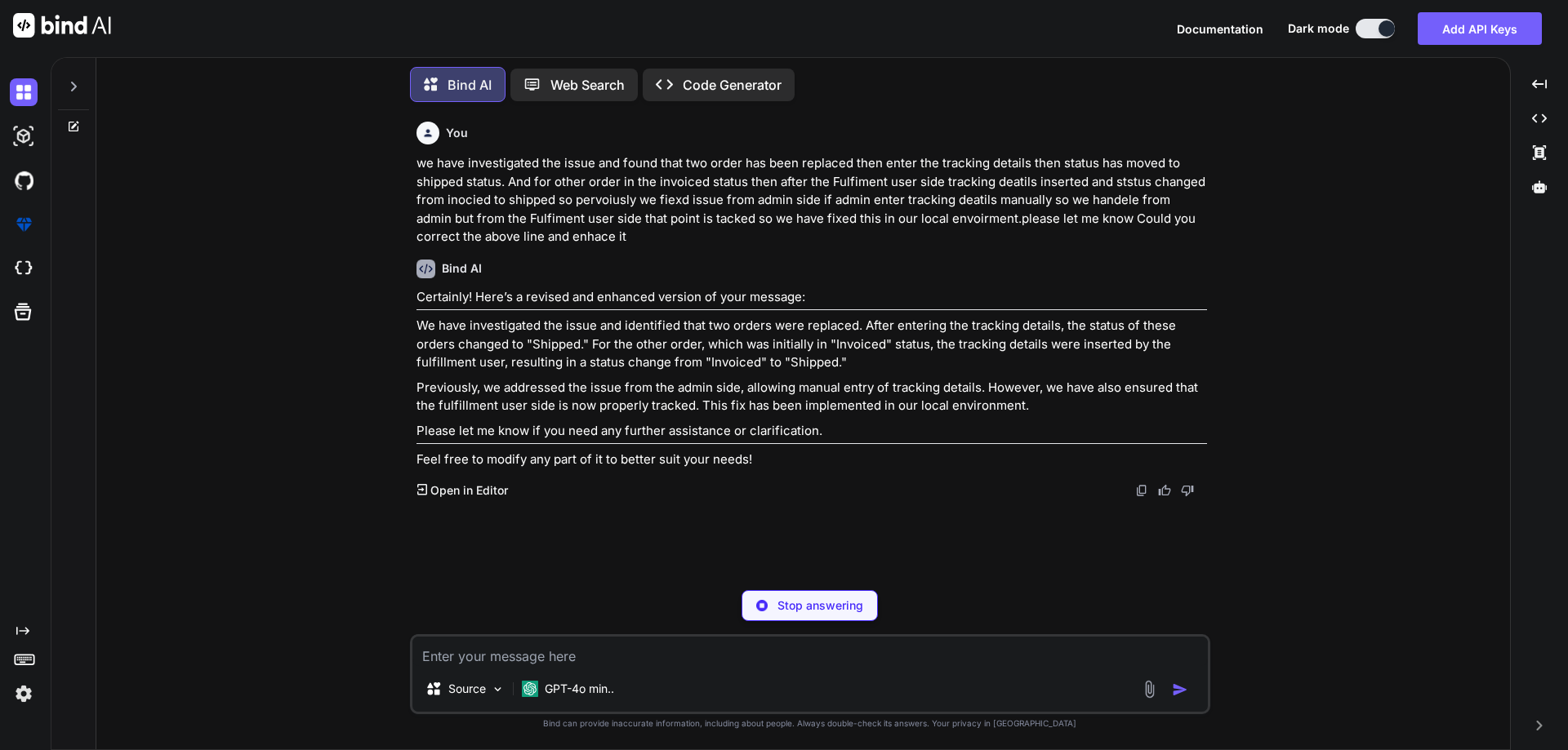
type textarea "x"
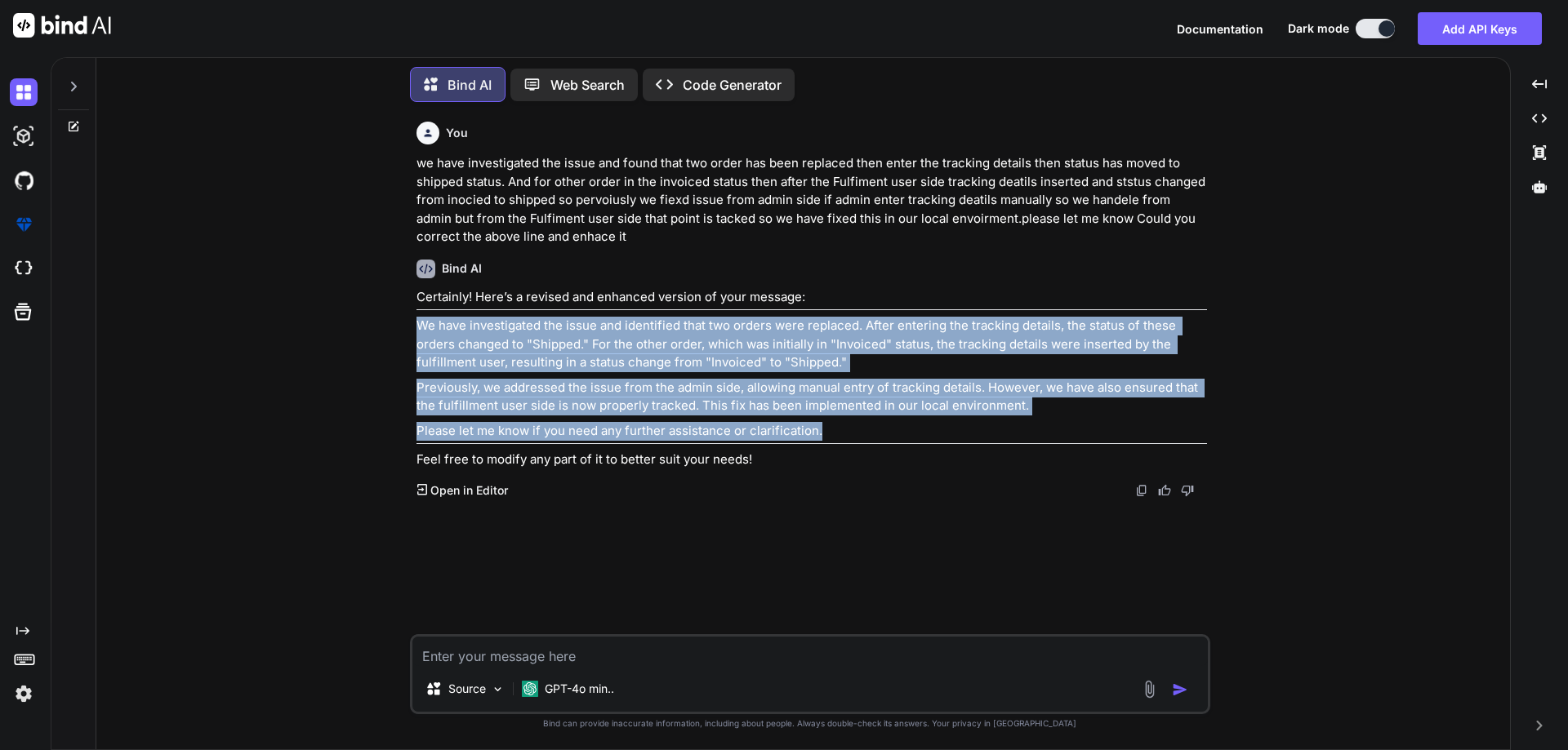
drag, startPoint x: 414, startPoint y: 325, endPoint x: 820, endPoint y: 423, distance: 417.7
click at [820, 423] on div "You we have investigated the issue and found that two order has been replaced t…" at bounding box center [811, 374] width 797 height 518
copy div "We have investigated the issue and identified that two orders were replaced. Af…"
